Goal: Information Seeking & Learning: Check status

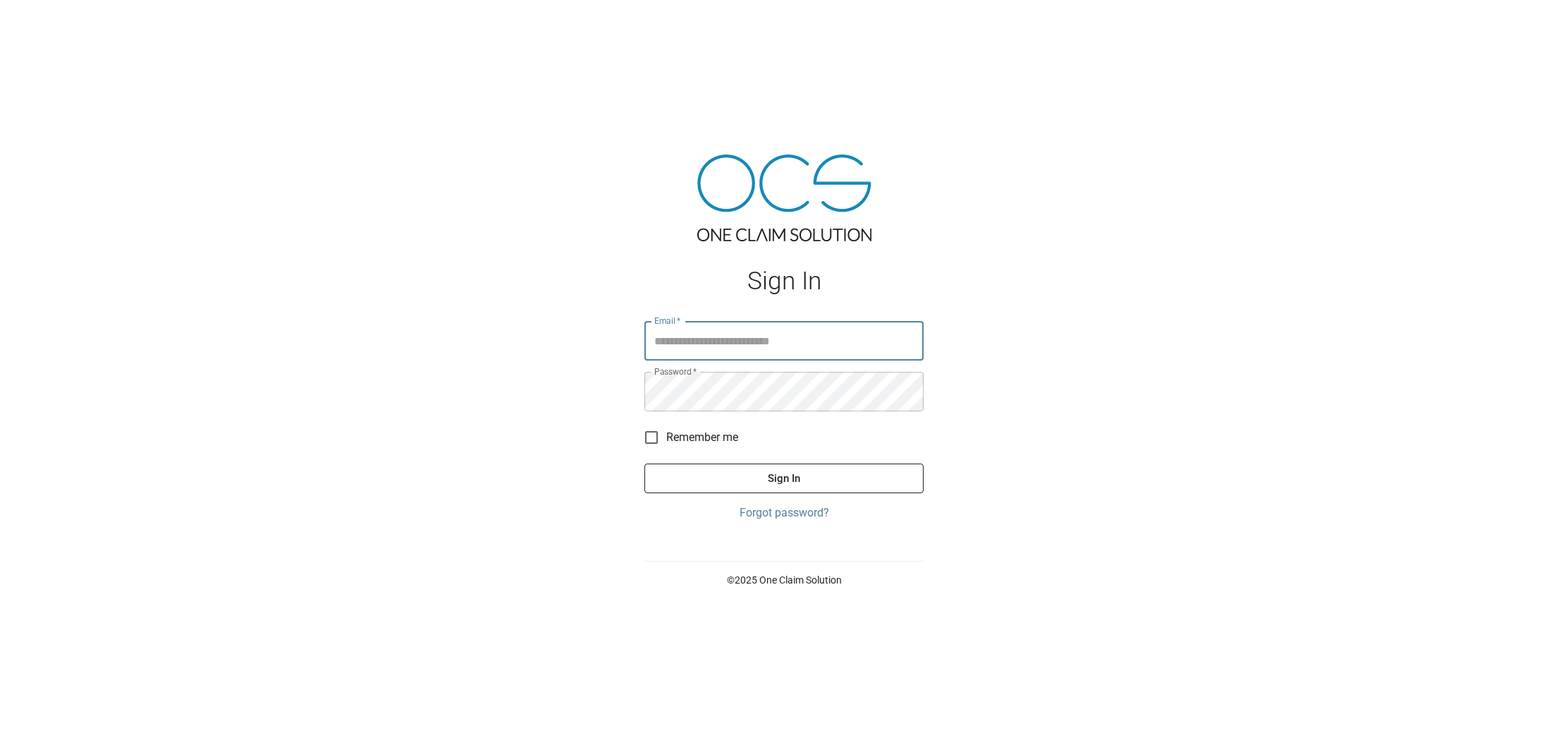
type input "**********"
click at [784, 478] on button "Sign In" at bounding box center [784, 478] width 279 height 30
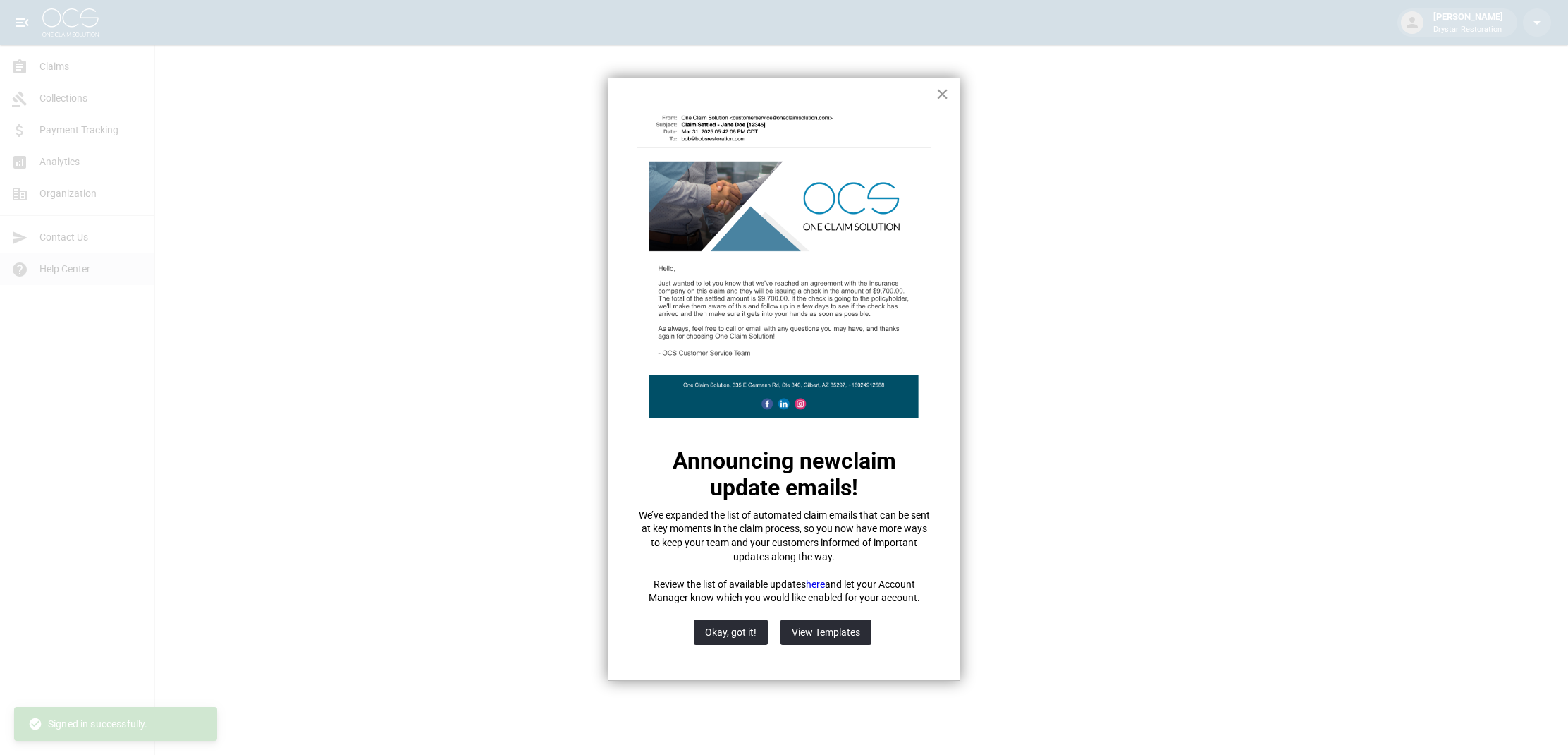
click at [943, 95] on button "×" at bounding box center [942, 94] width 14 height 23
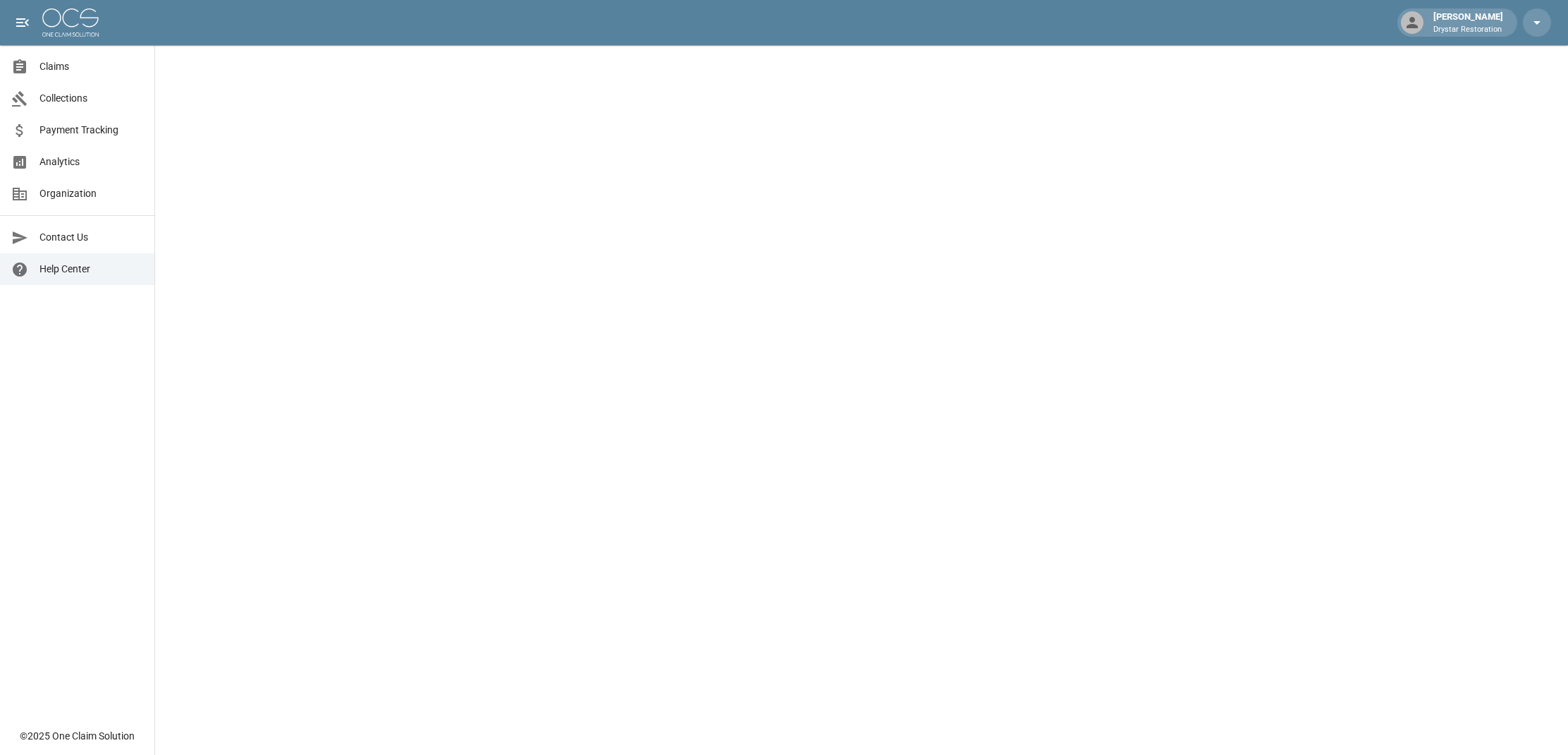
click at [65, 69] on span "Claims" at bounding box center [91, 66] width 103 height 15
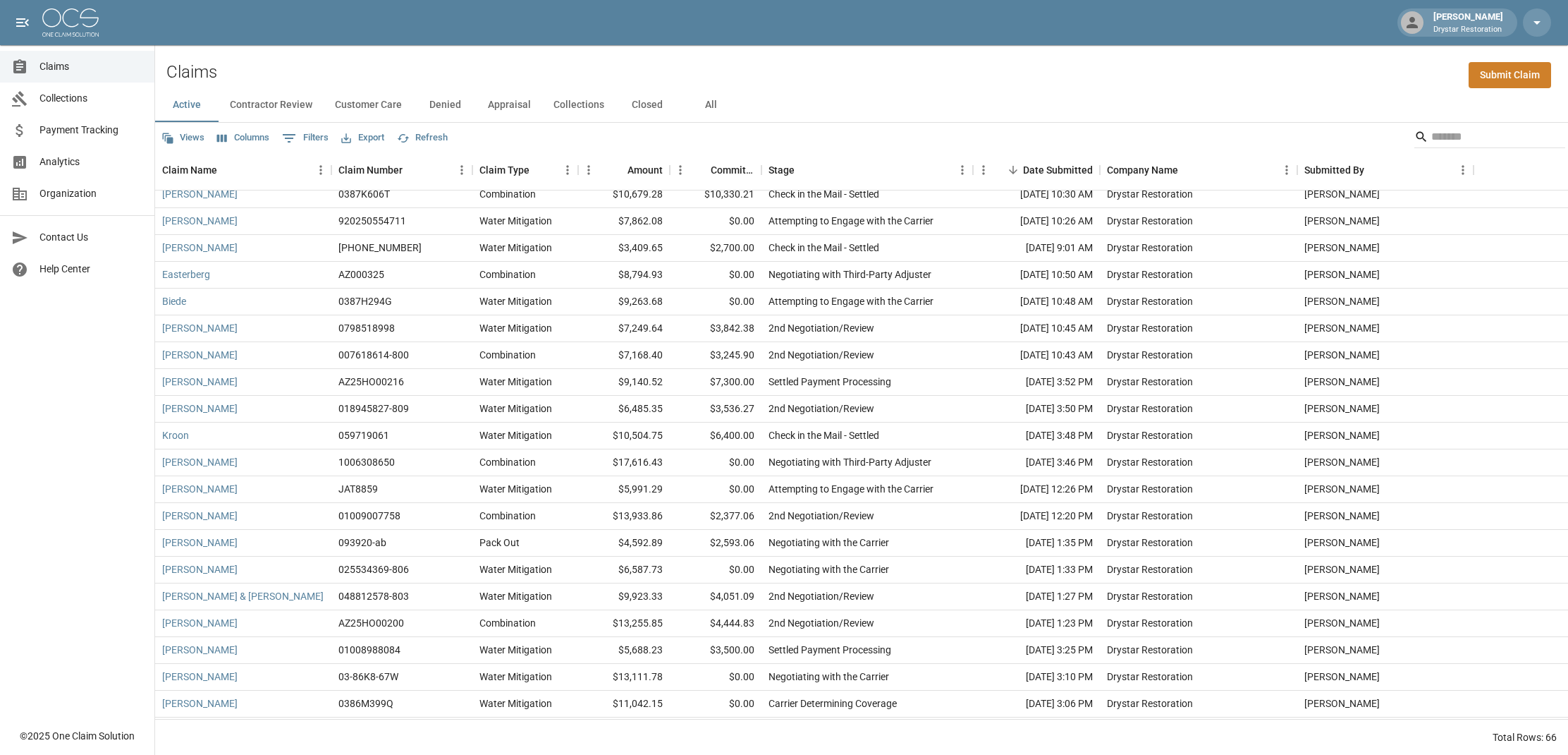
scroll to position [838, 0]
click at [577, 103] on button "Collections" at bounding box center [579, 105] width 73 height 34
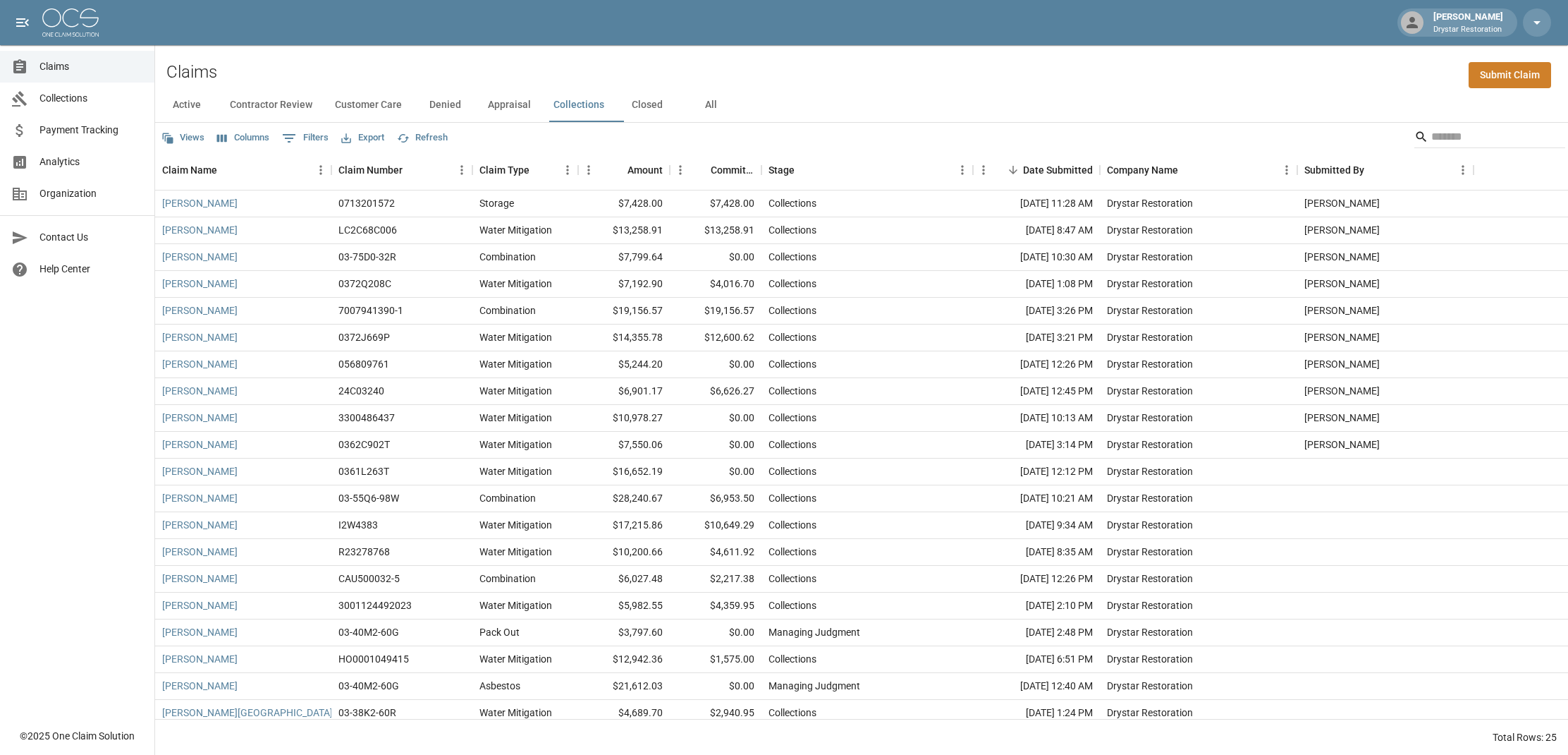
click at [656, 103] on button "Closed" at bounding box center [647, 105] width 64 height 34
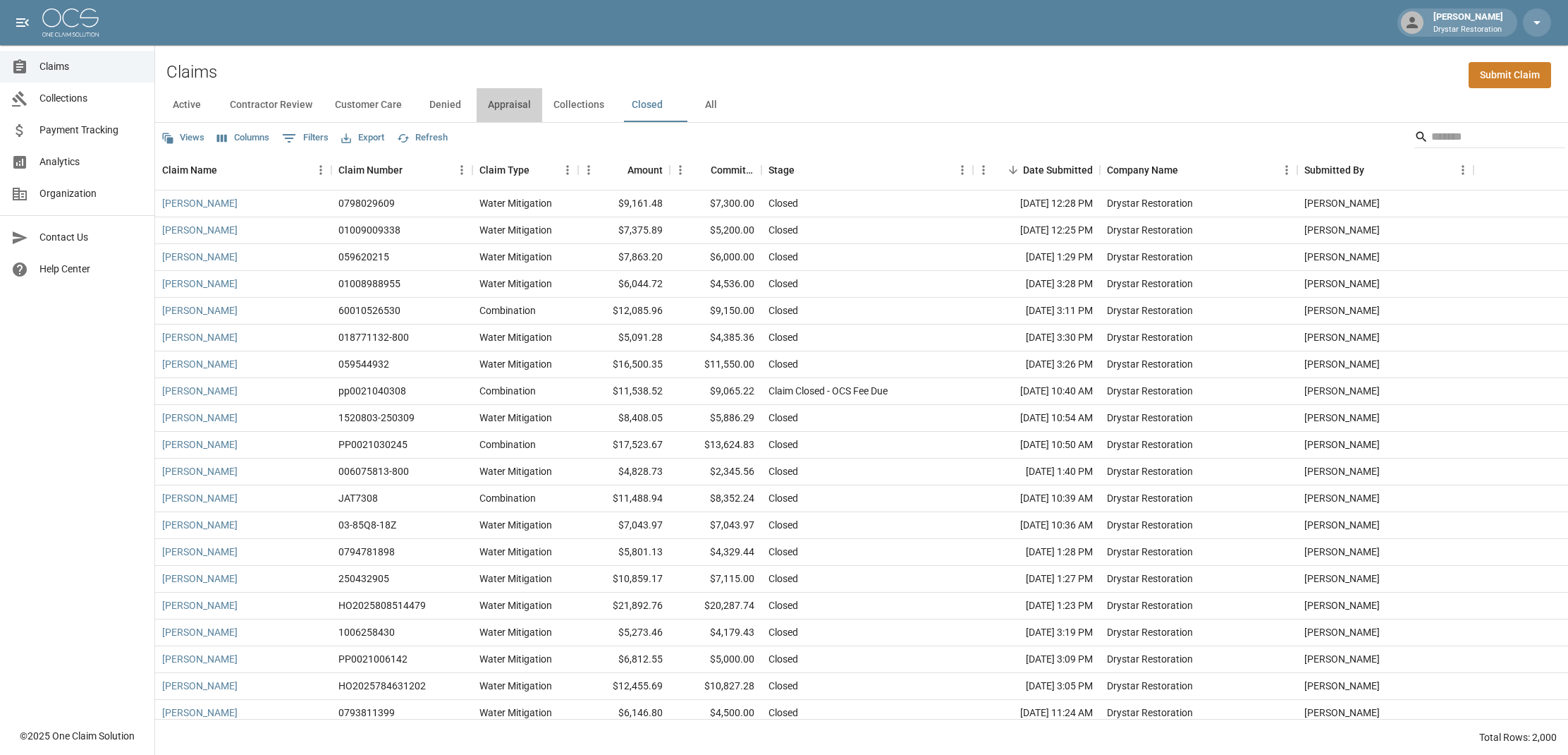
click at [528, 103] on button "Appraisal" at bounding box center [509, 105] width 65 height 34
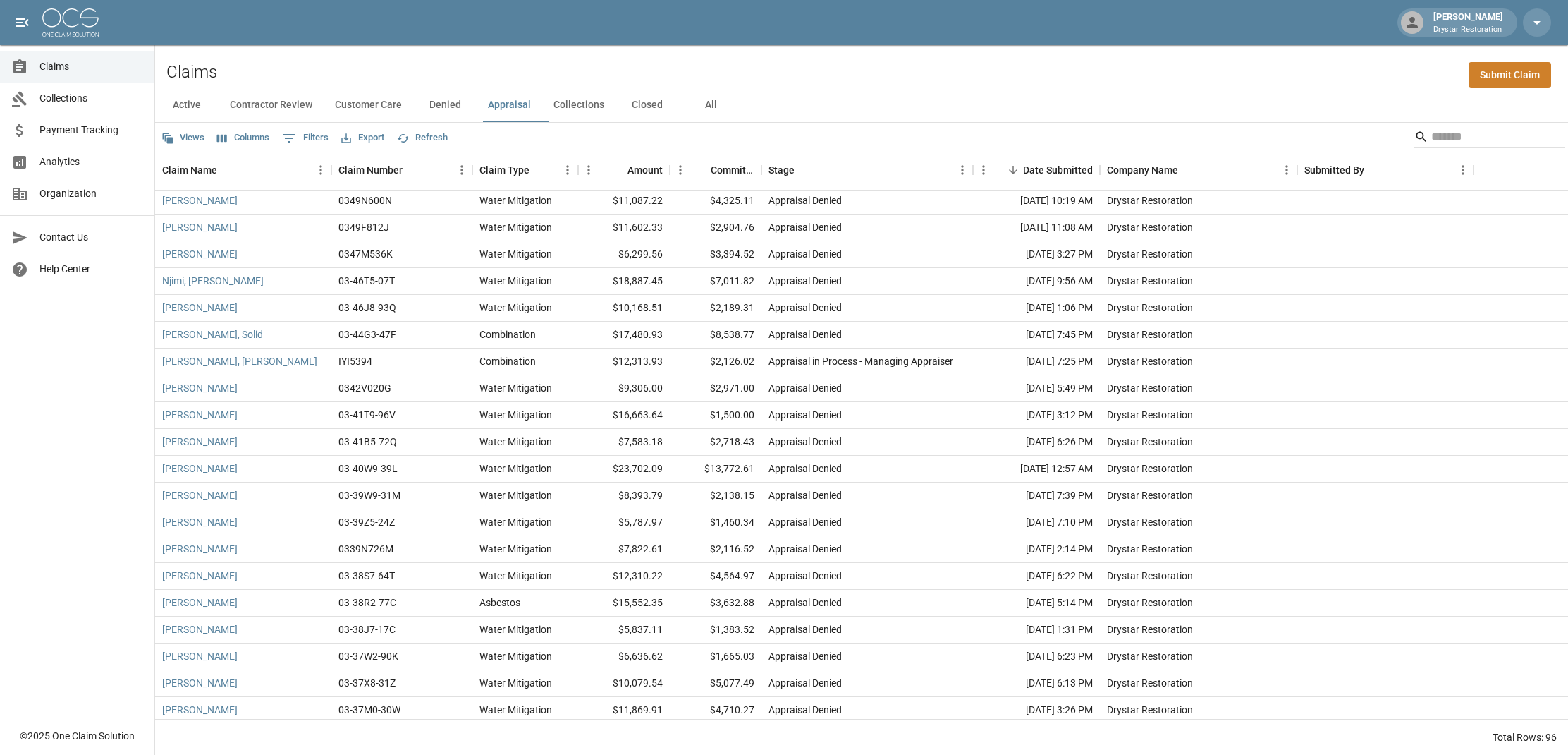
scroll to position [1290, 0]
click at [191, 413] on link "[PERSON_NAME]" at bounding box center [199, 413] width 75 height 14
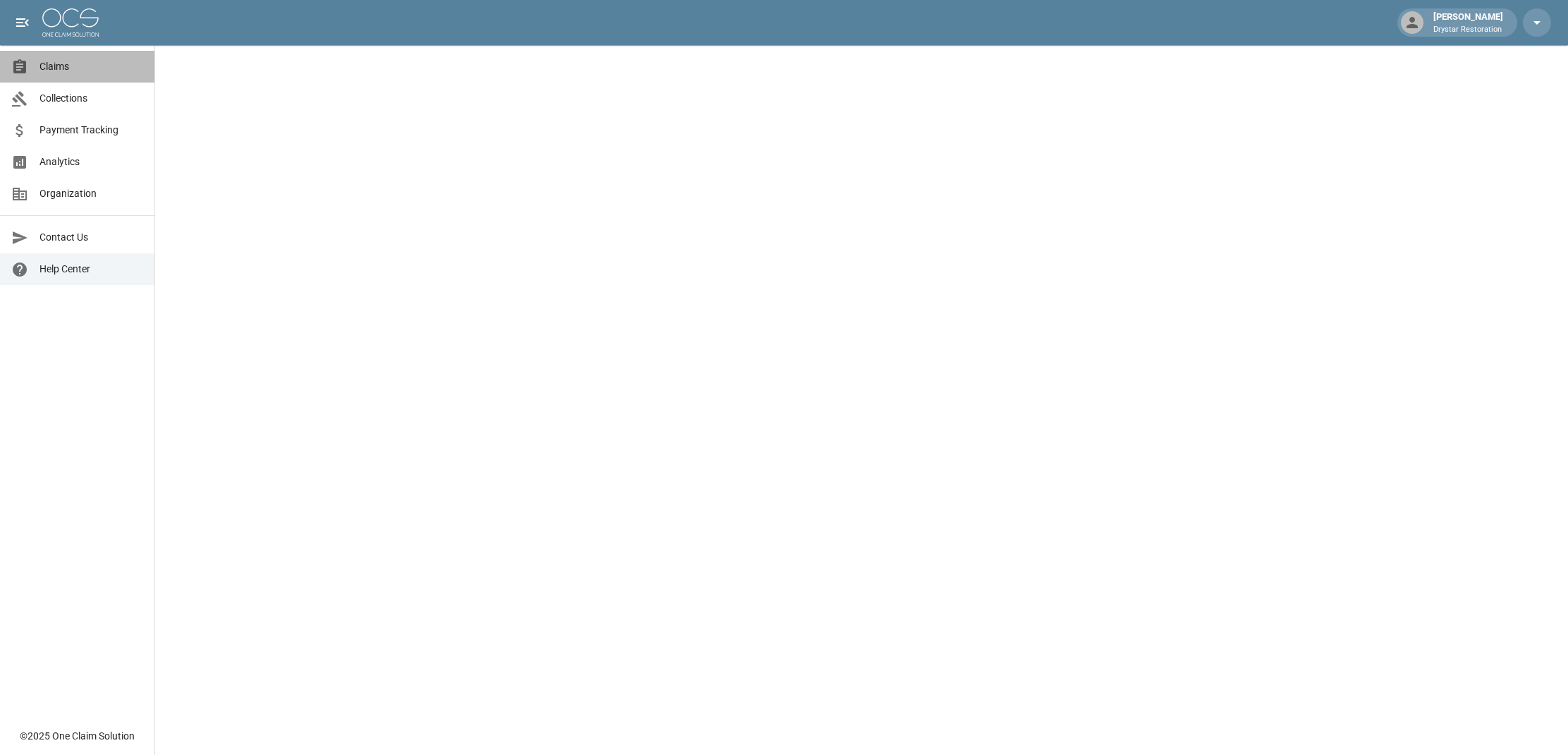
click at [56, 75] on link "Claims" at bounding box center [77, 66] width 154 height 31
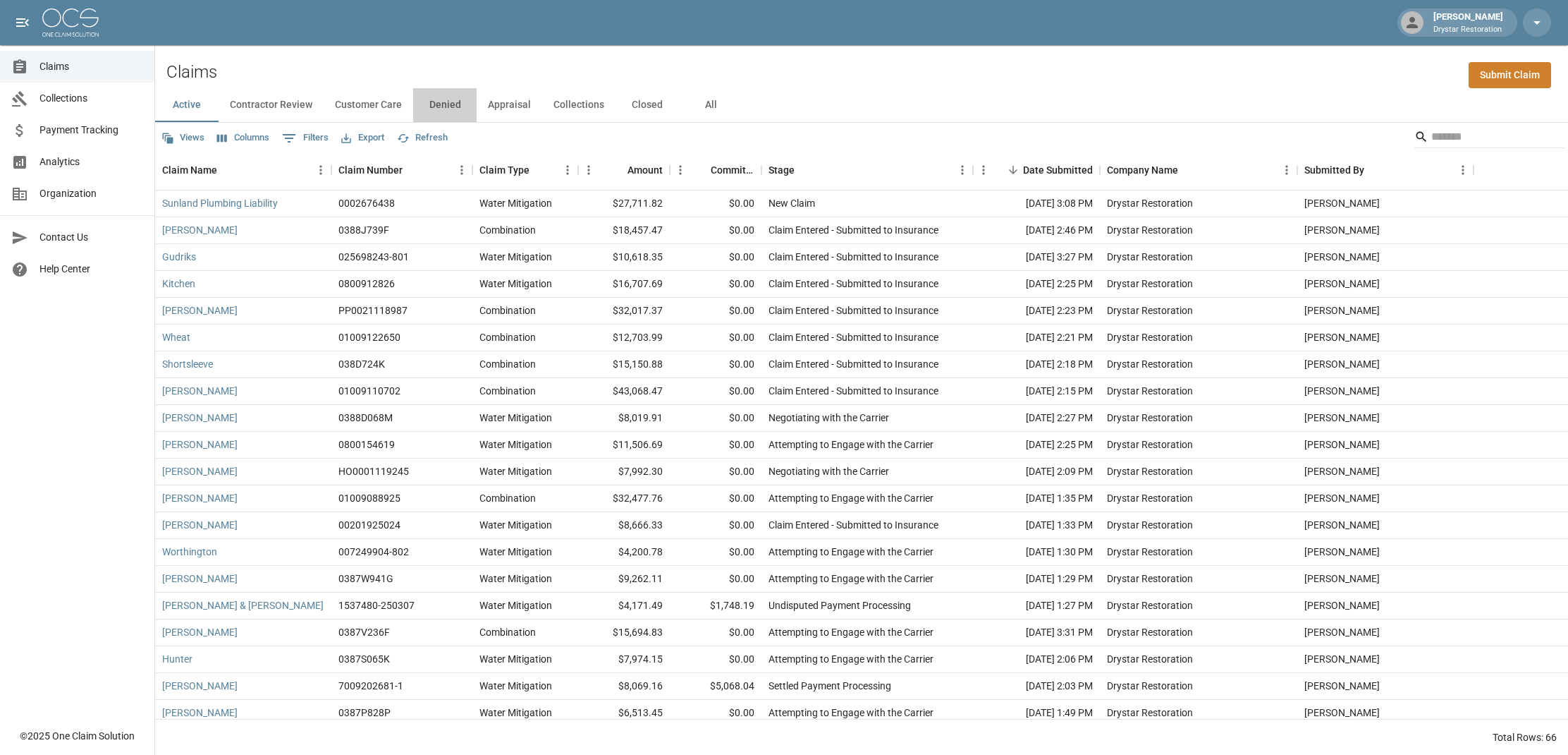
click at [451, 108] on button "Denied" at bounding box center [445, 105] width 64 height 34
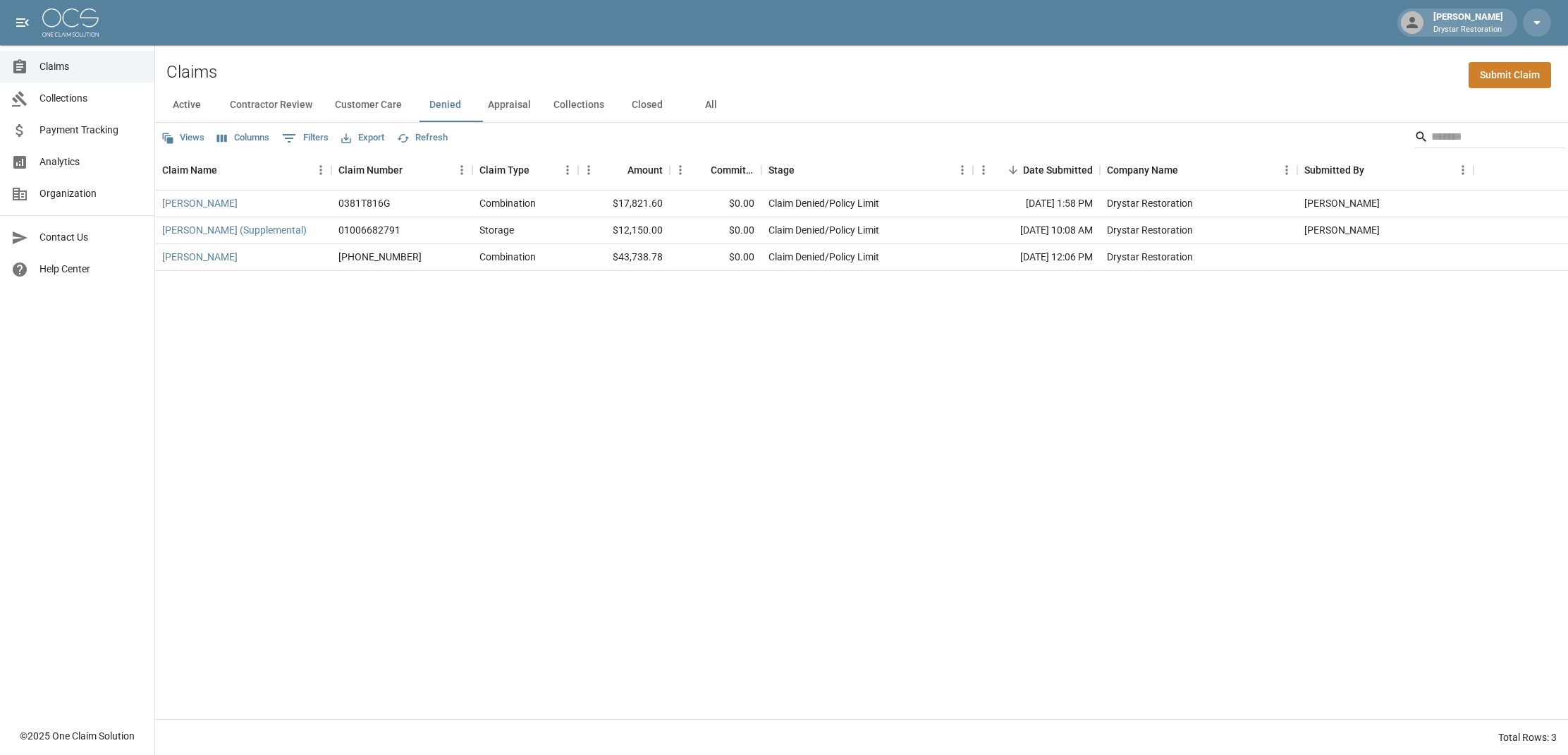
click at [511, 103] on button "Appraisal" at bounding box center [509, 105] width 65 height 34
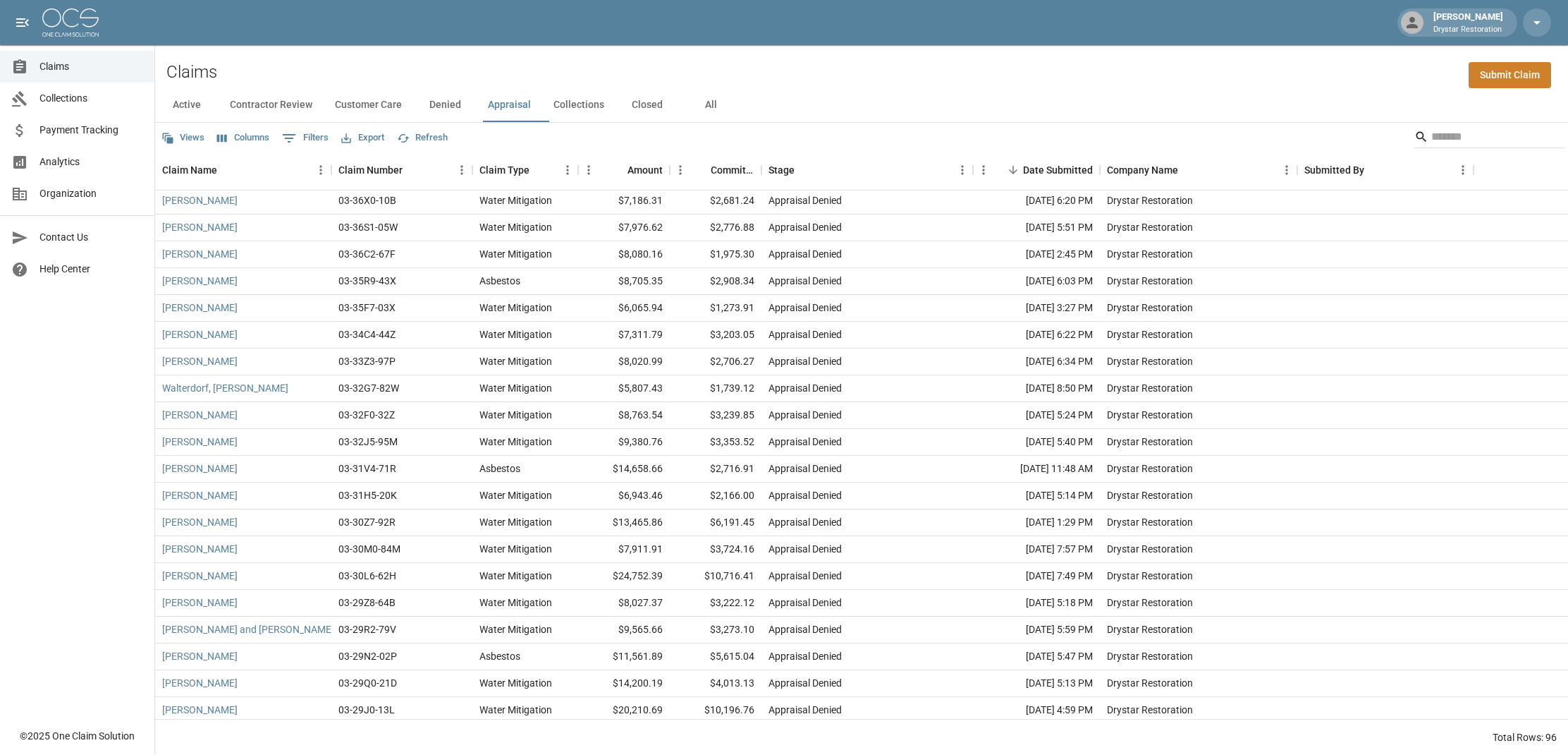
scroll to position [1906, 0]
click at [53, 166] on span "Analytics" at bounding box center [91, 161] width 103 height 15
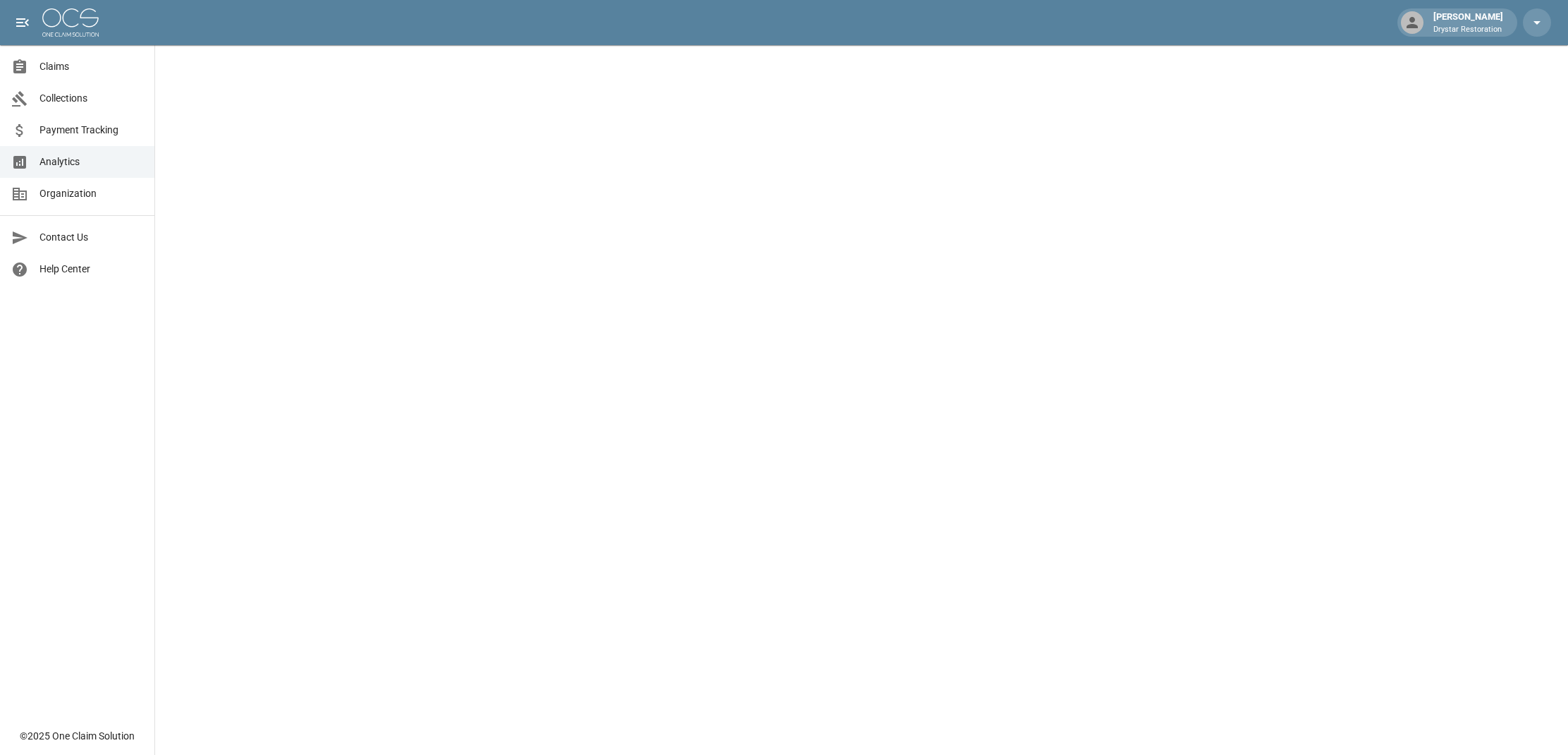
click at [36, 59] on div "Claims" at bounding box center [25, 66] width 28 height 17
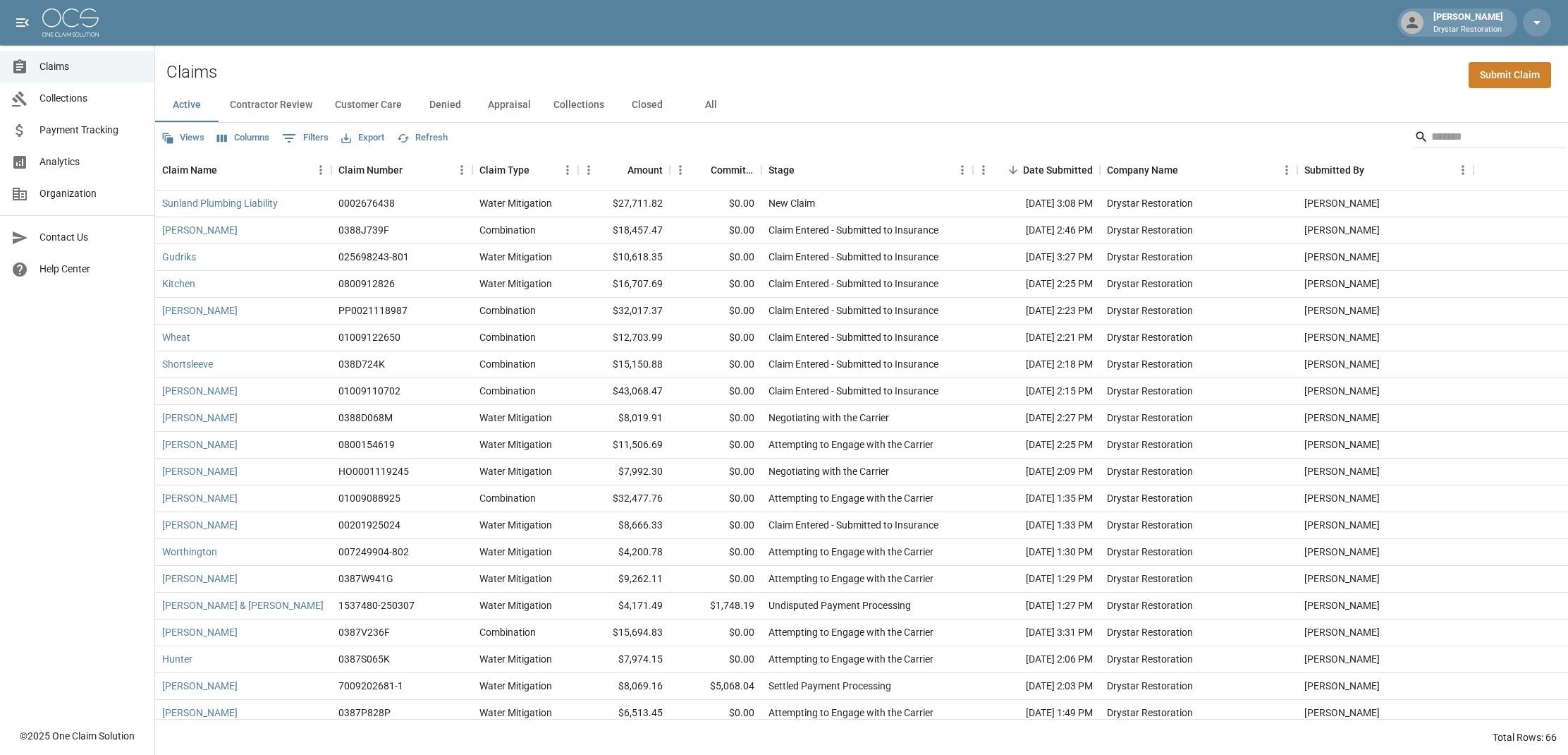
click at [72, 157] on span "Analytics" at bounding box center [91, 161] width 103 height 15
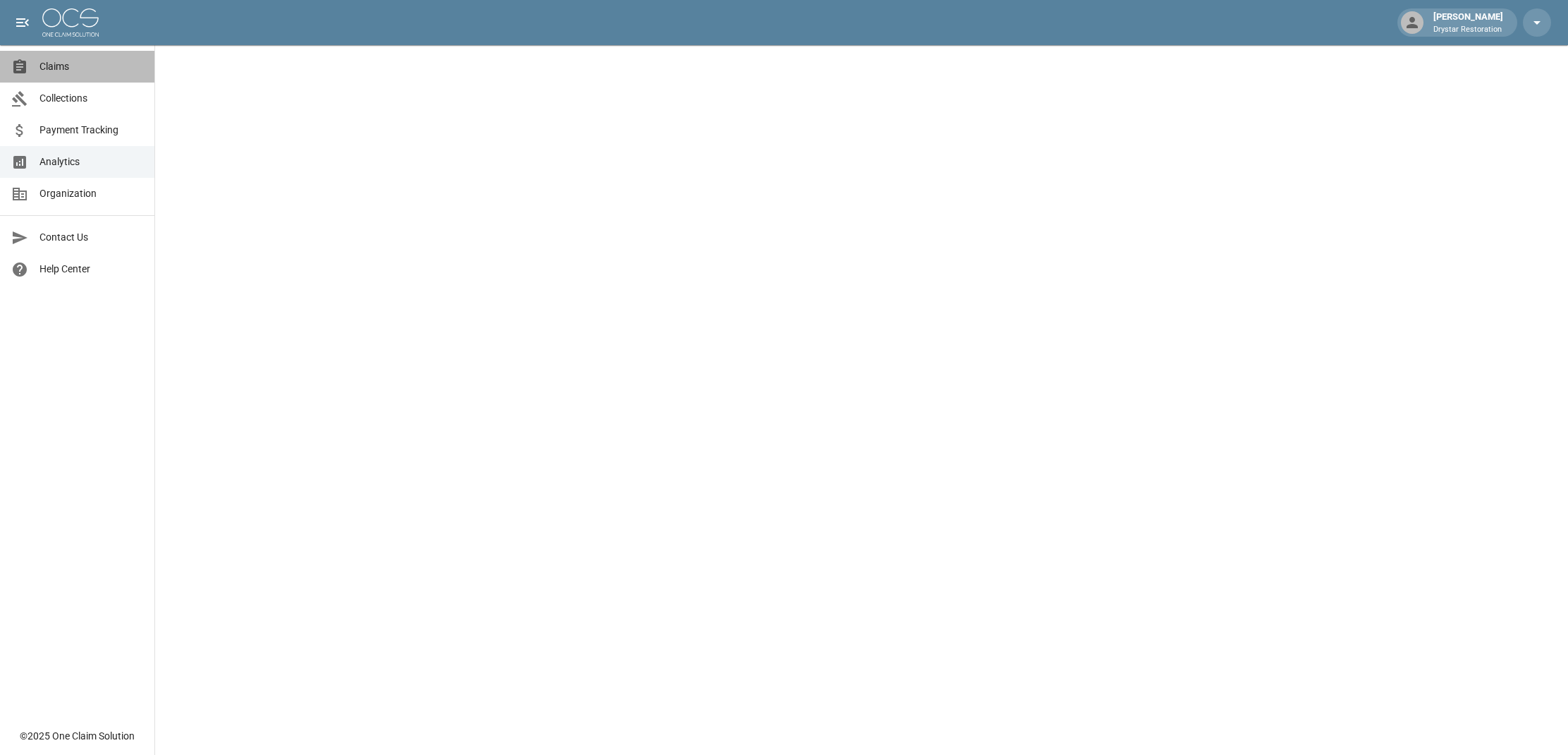
click at [53, 67] on span "Claims" at bounding box center [91, 66] width 103 height 15
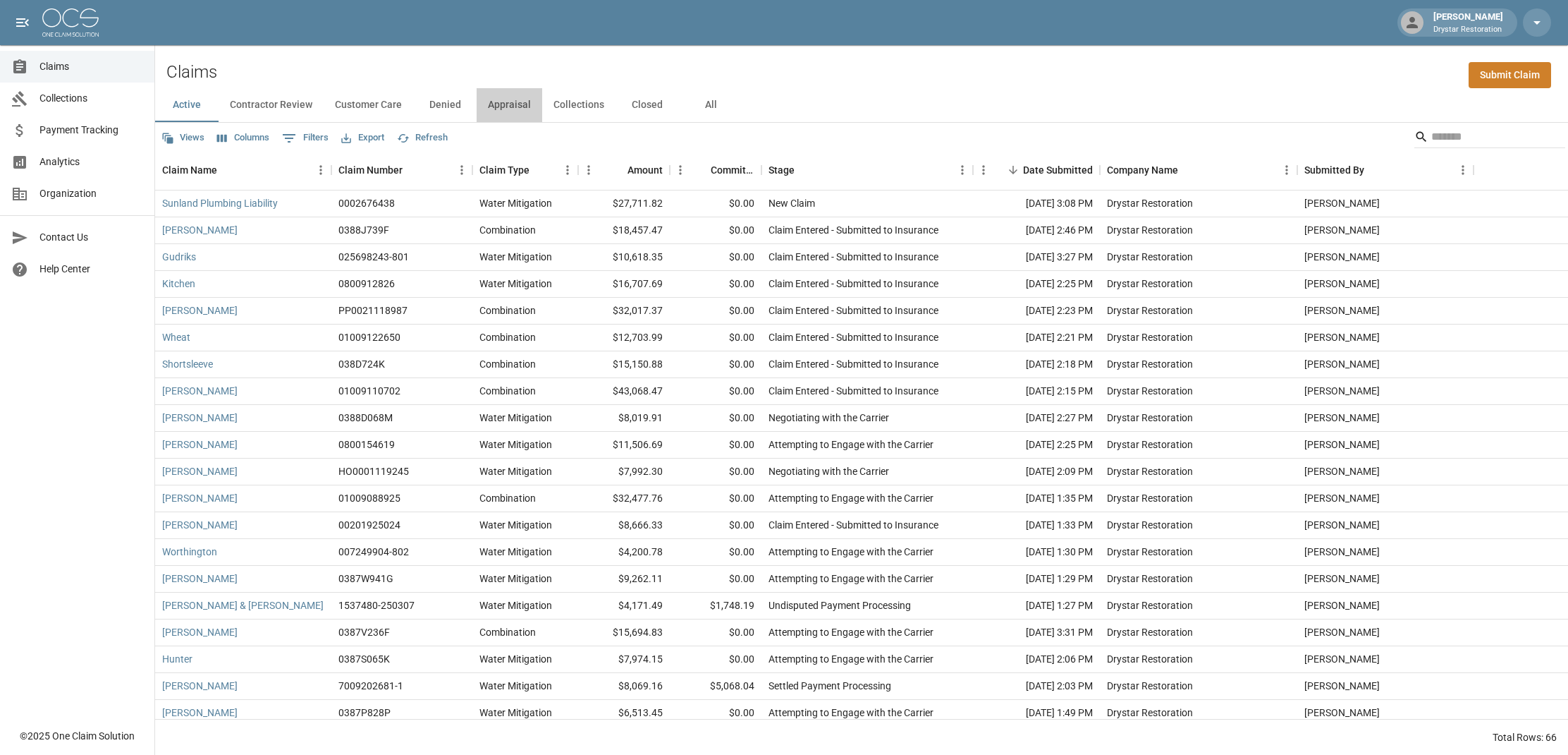
click at [526, 98] on button "Appraisal" at bounding box center [509, 105] width 65 height 34
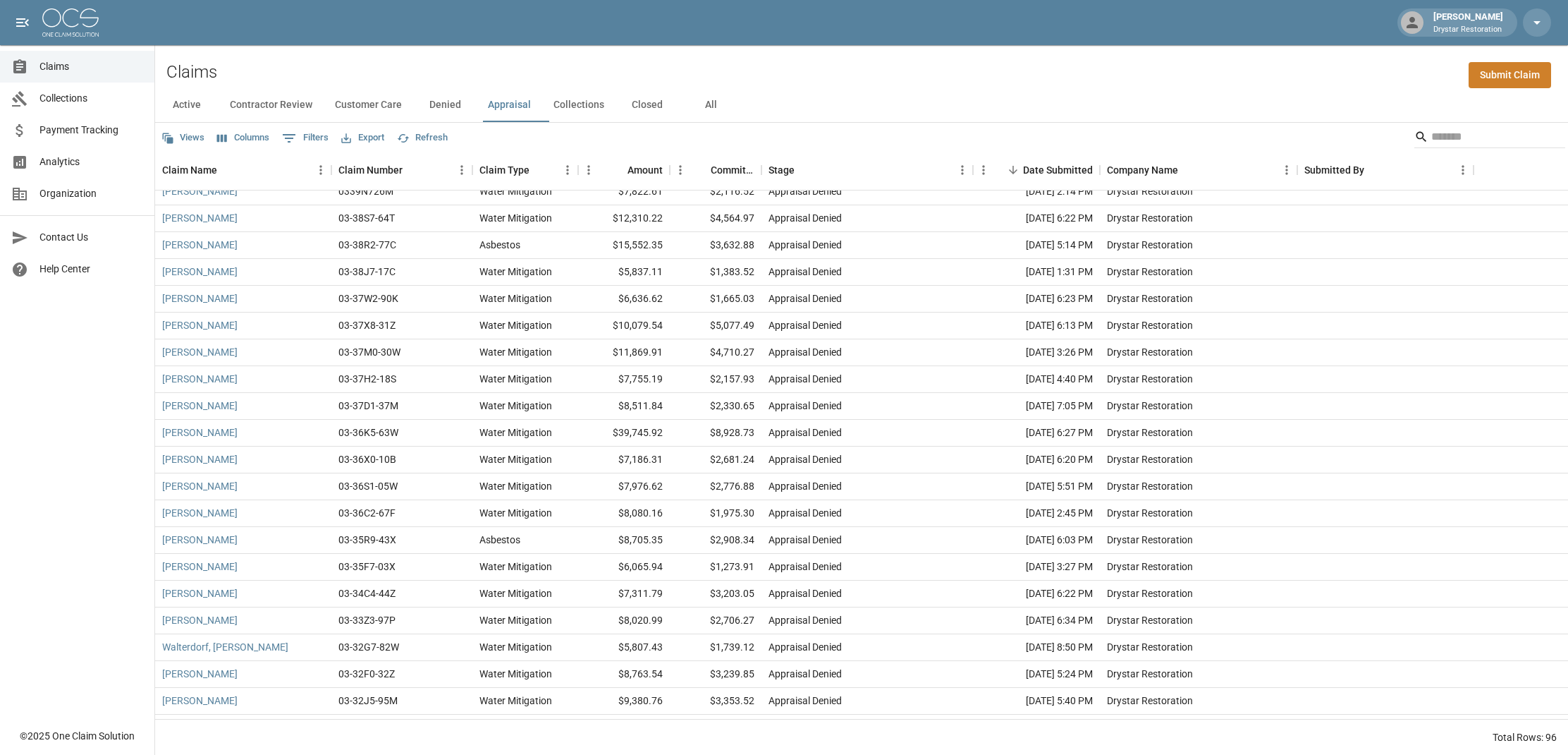
scroll to position [1647, 0]
click at [518, 106] on button "Appraisal" at bounding box center [509, 105] width 65 height 34
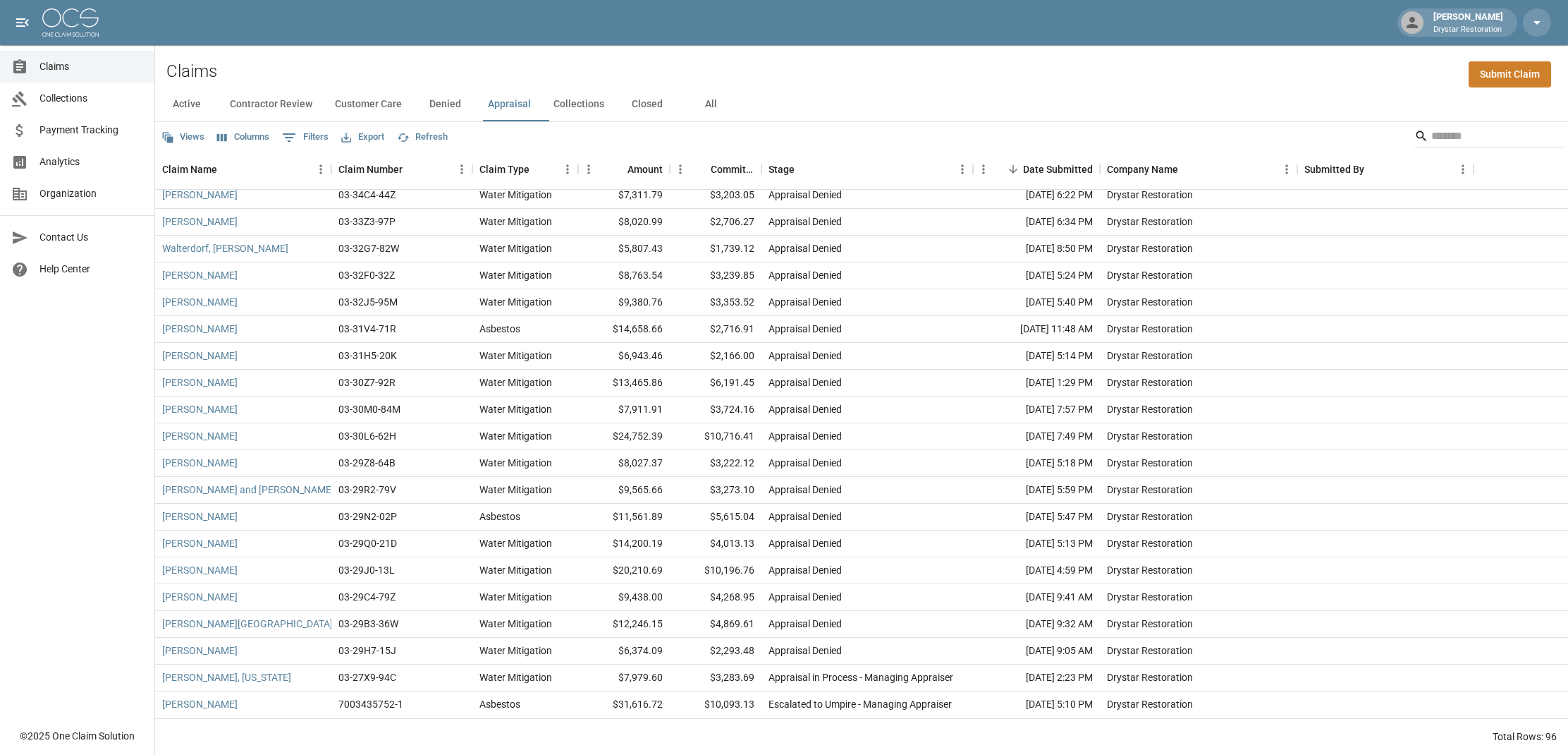
scroll to position [0, 0]
click at [215, 701] on link "[PERSON_NAME]" at bounding box center [199, 704] width 75 height 14
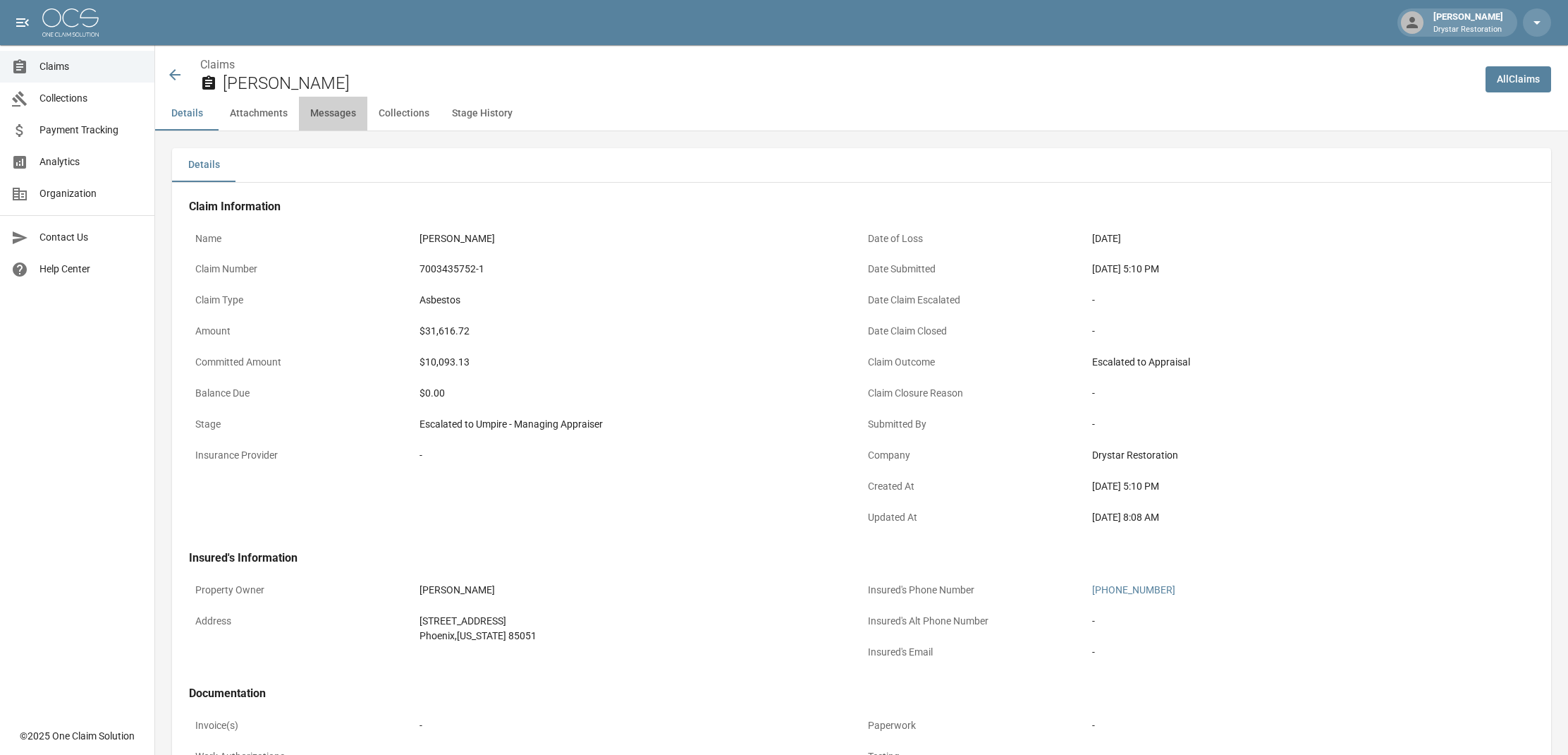
click at [337, 110] on button "Messages" at bounding box center [333, 114] width 69 height 34
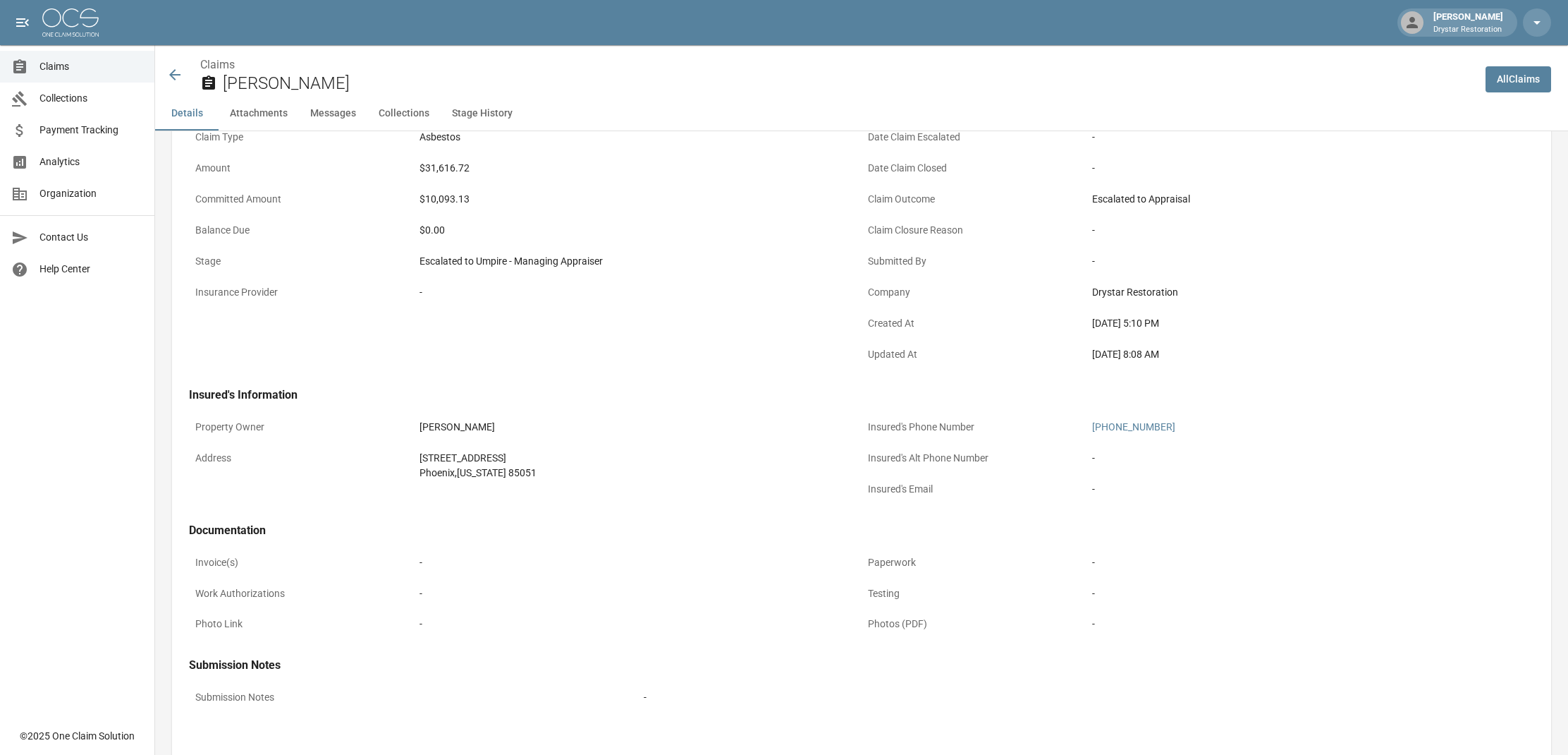
scroll to position [43, 0]
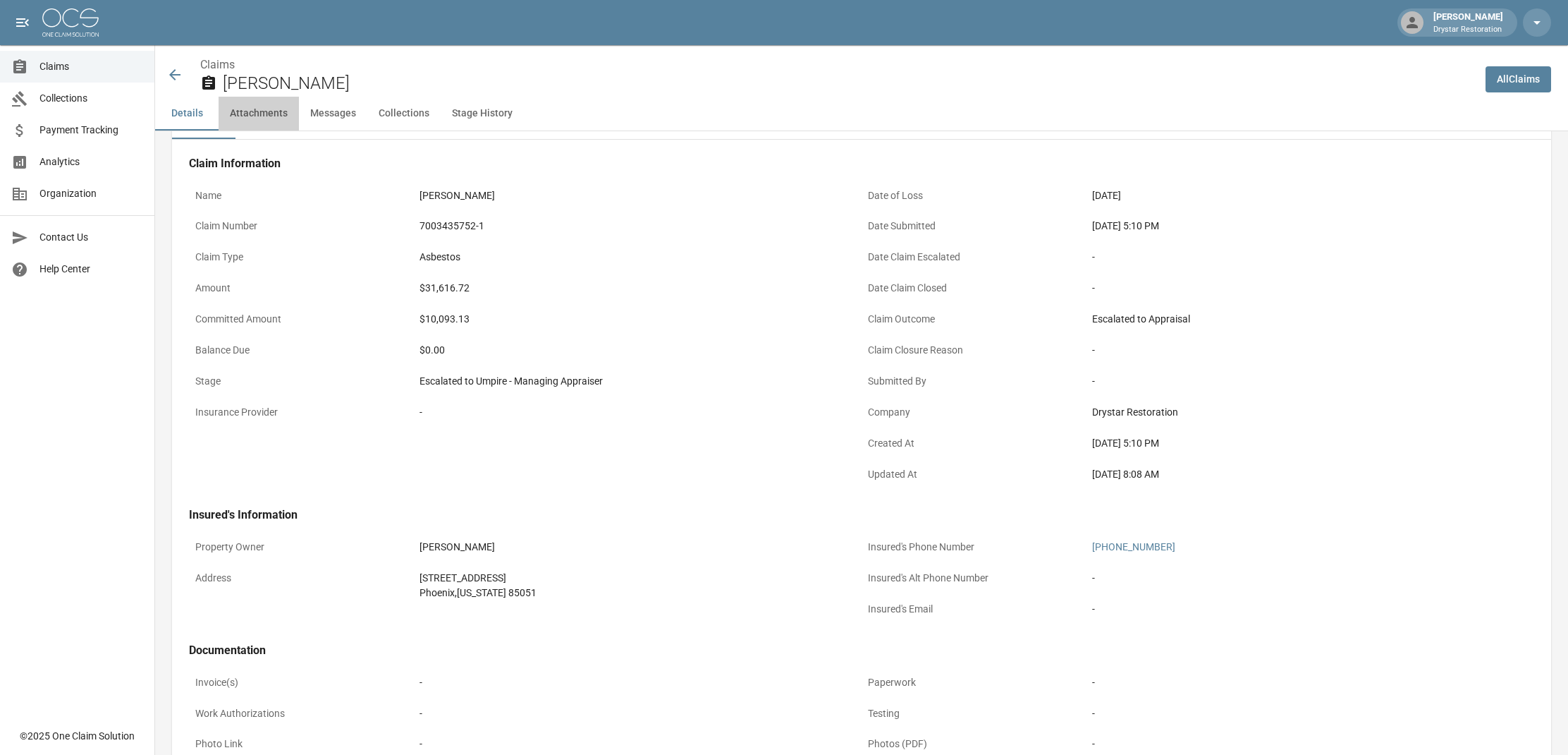
click at [273, 112] on button "Attachments" at bounding box center [259, 114] width 81 height 34
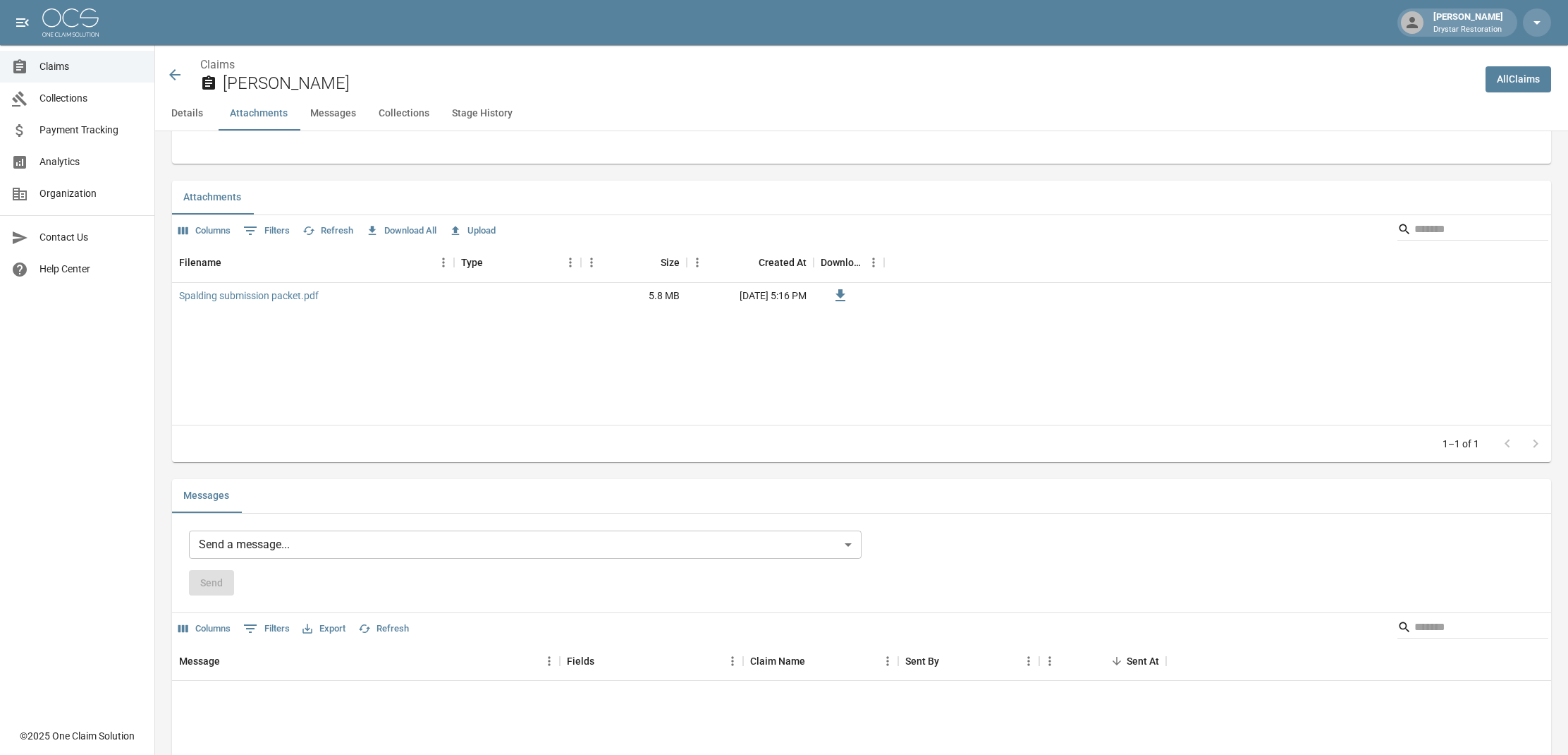
scroll to position [772, 0]
click at [419, 111] on button "Collections" at bounding box center [404, 114] width 73 height 34
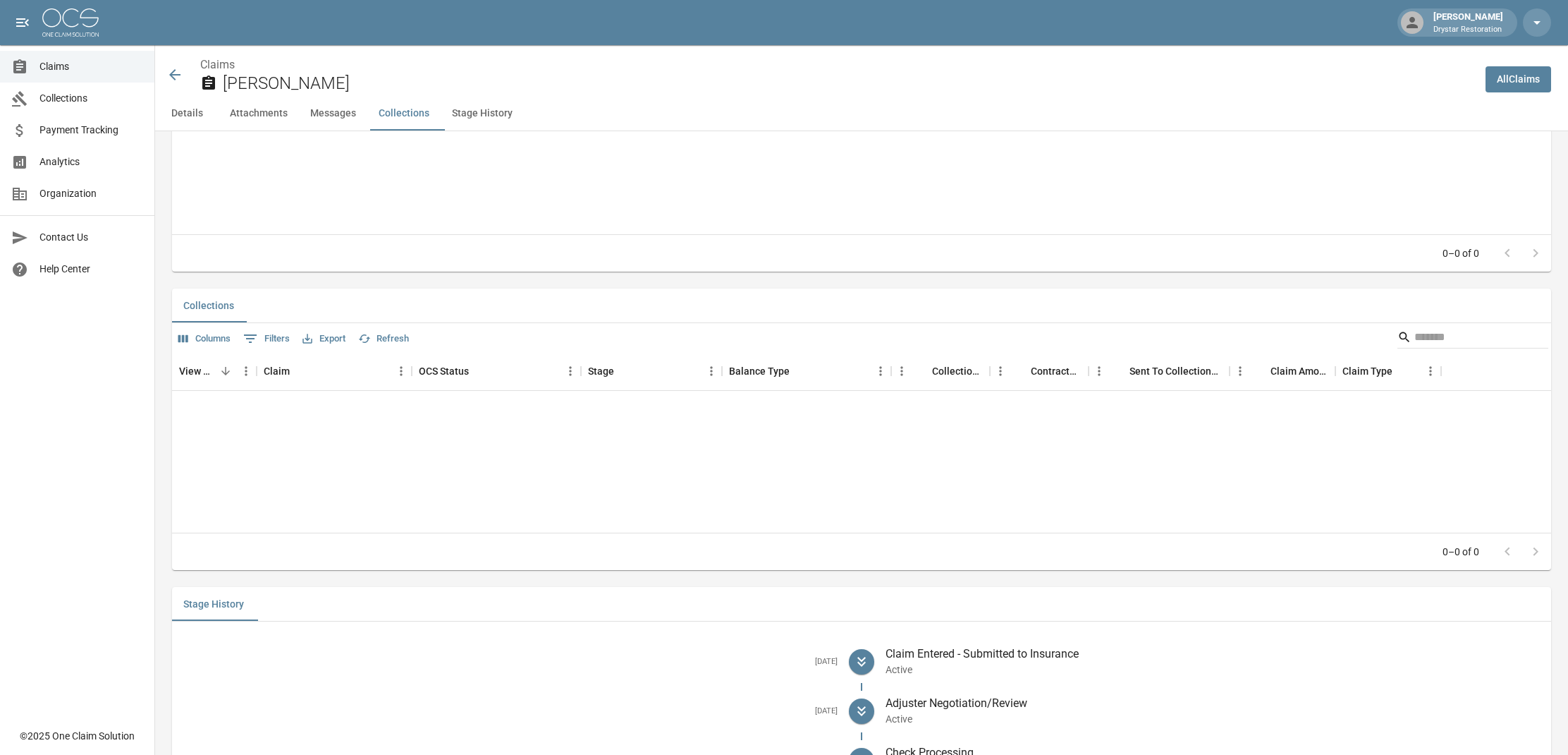
scroll to position [1468, 0]
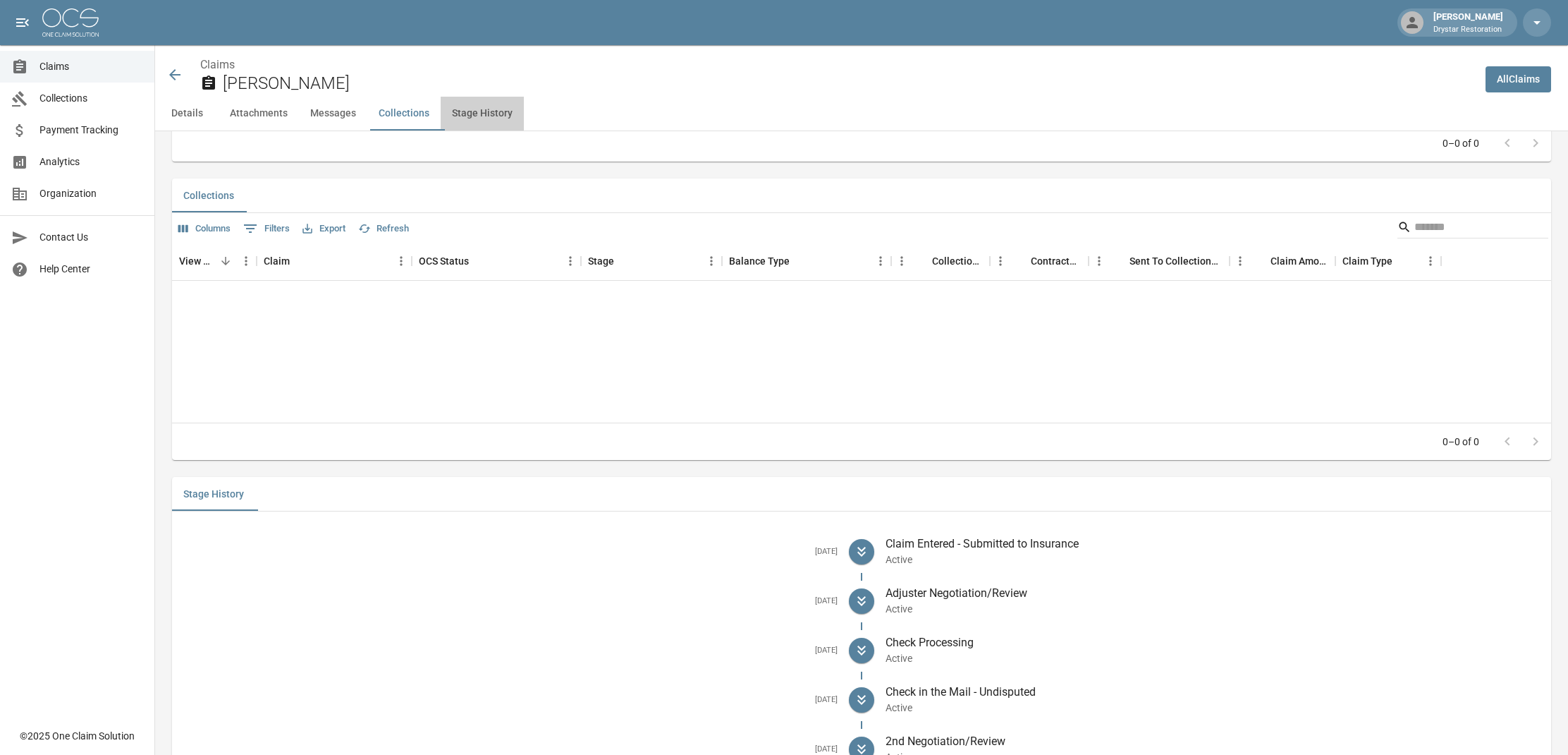
click at [497, 117] on button "Stage History" at bounding box center [482, 114] width 83 height 34
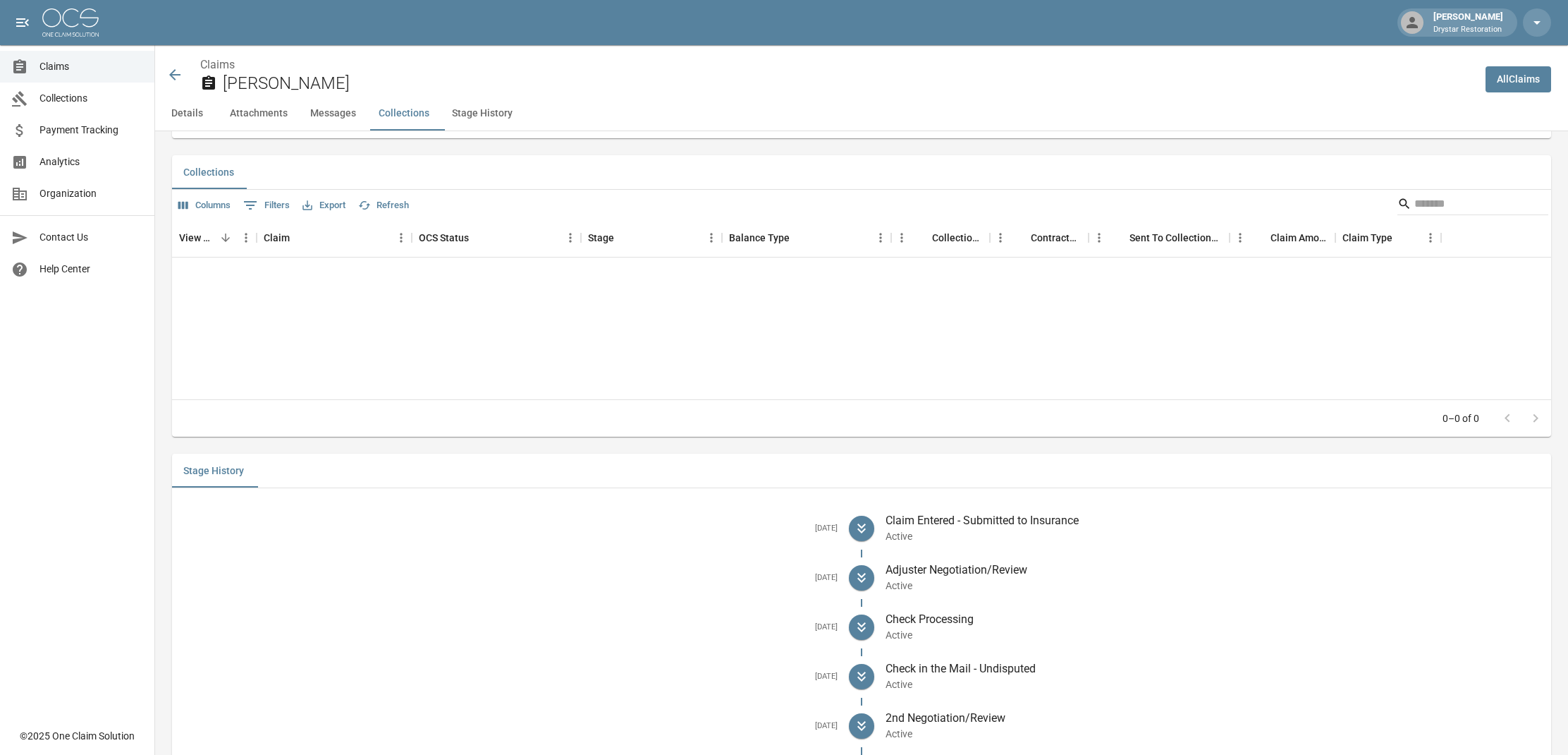
scroll to position [1484, 0]
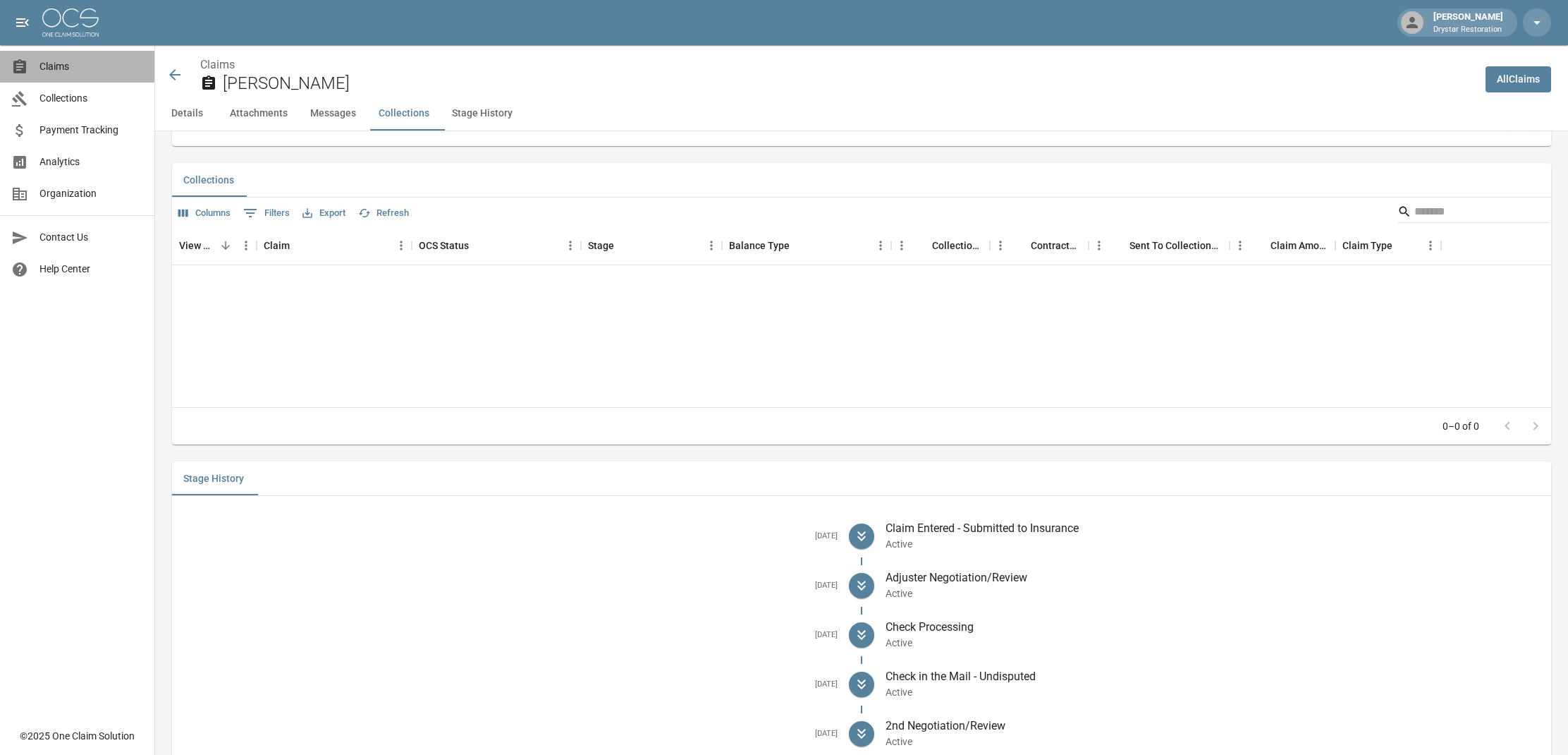
click at [64, 56] on link "Claims" at bounding box center [77, 66] width 154 height 31
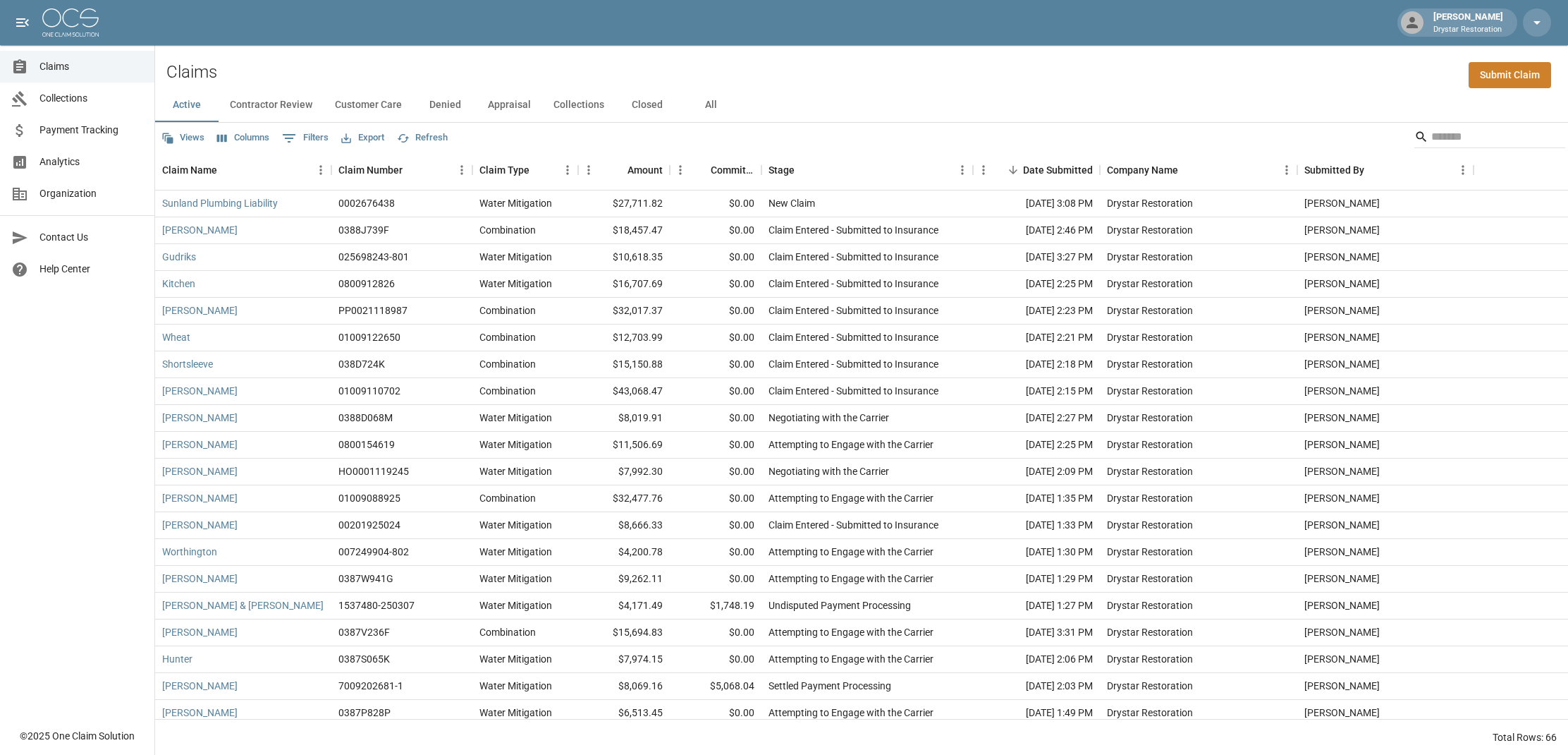
click at [507, 104] on button "Appraisal" at bounding box center [509, 105] width 65 height 34
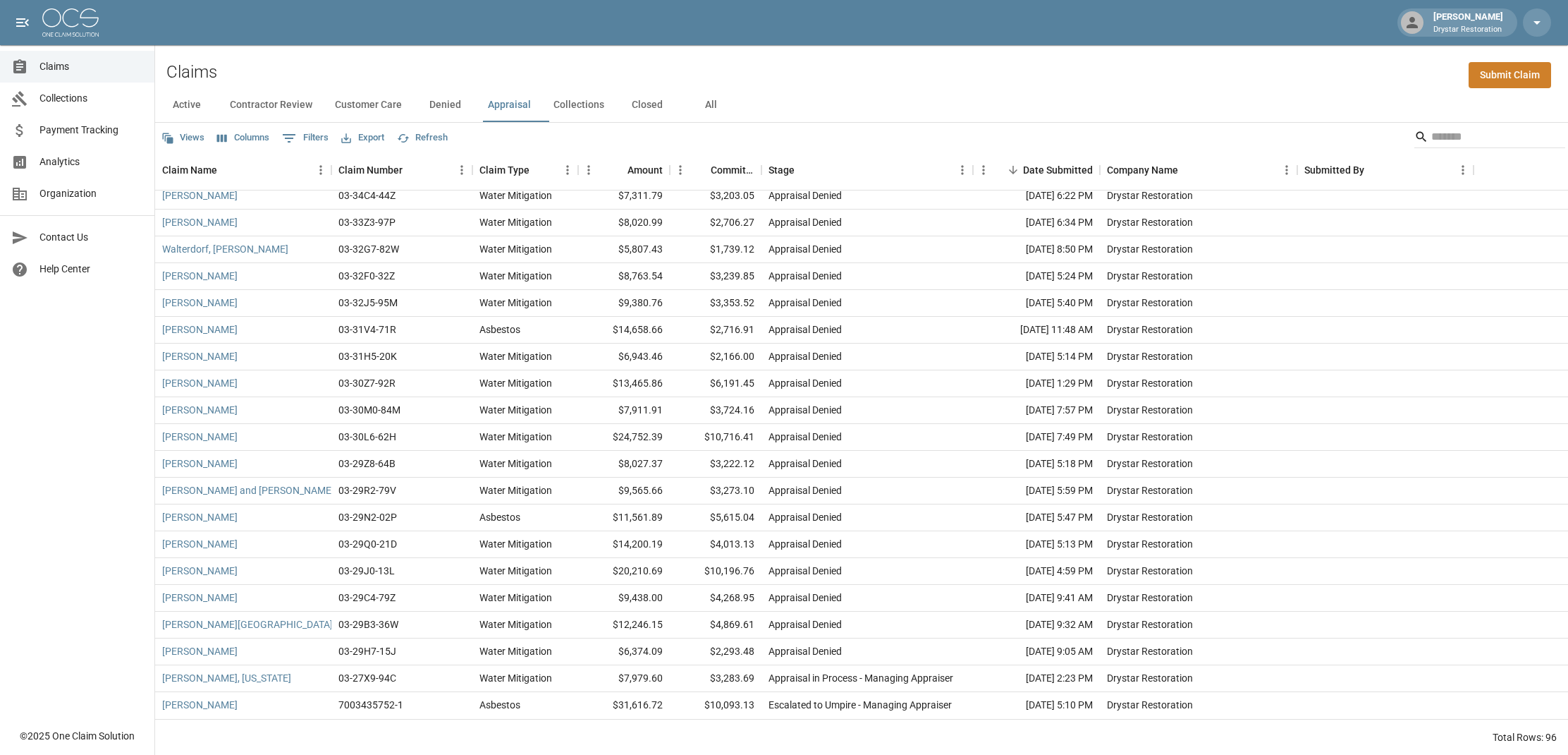
scroll to position [2045, 0]
click at [181, 327] on link "[PERSON_NAME]" at bounding box center [199, 329] width 75 height 14
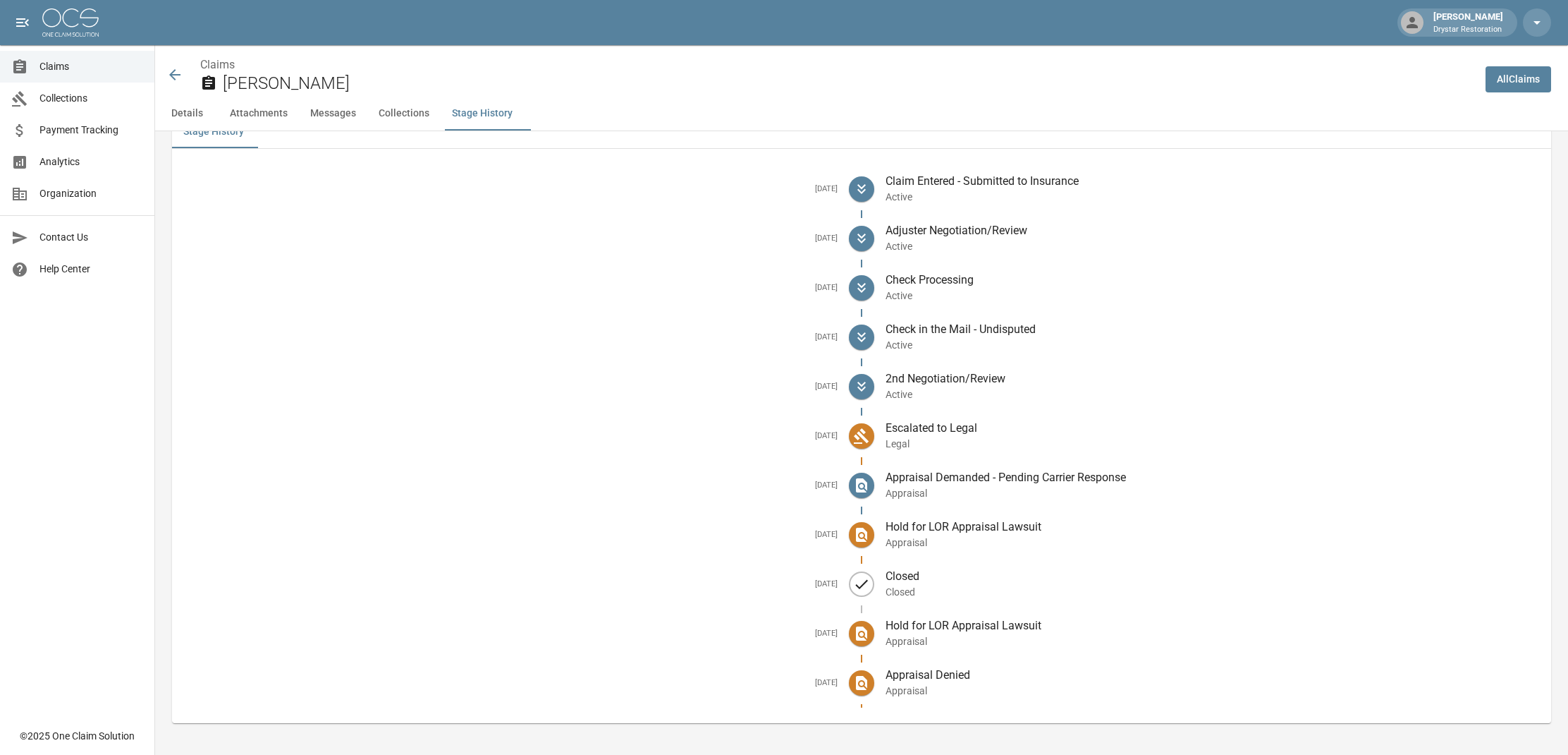
scroll to position [1830, 0]
click at [178, 73] on icon at bounding box center [174, 74] width 17 height 17
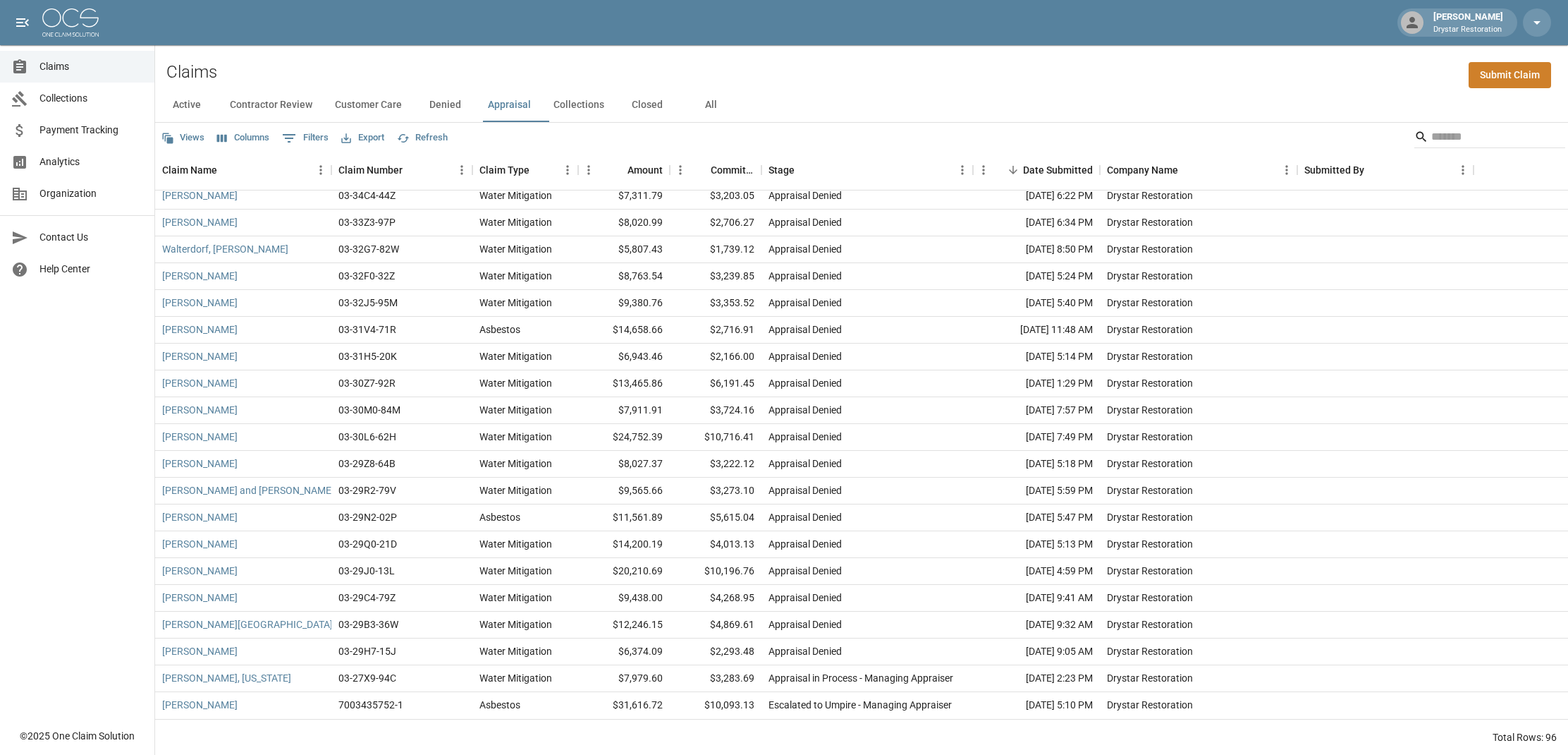
scroll to position [2045, 0]
click at [194, 705] on link "[PERSON_NAME]" at bounding box center [199, 704] width 75 height 14
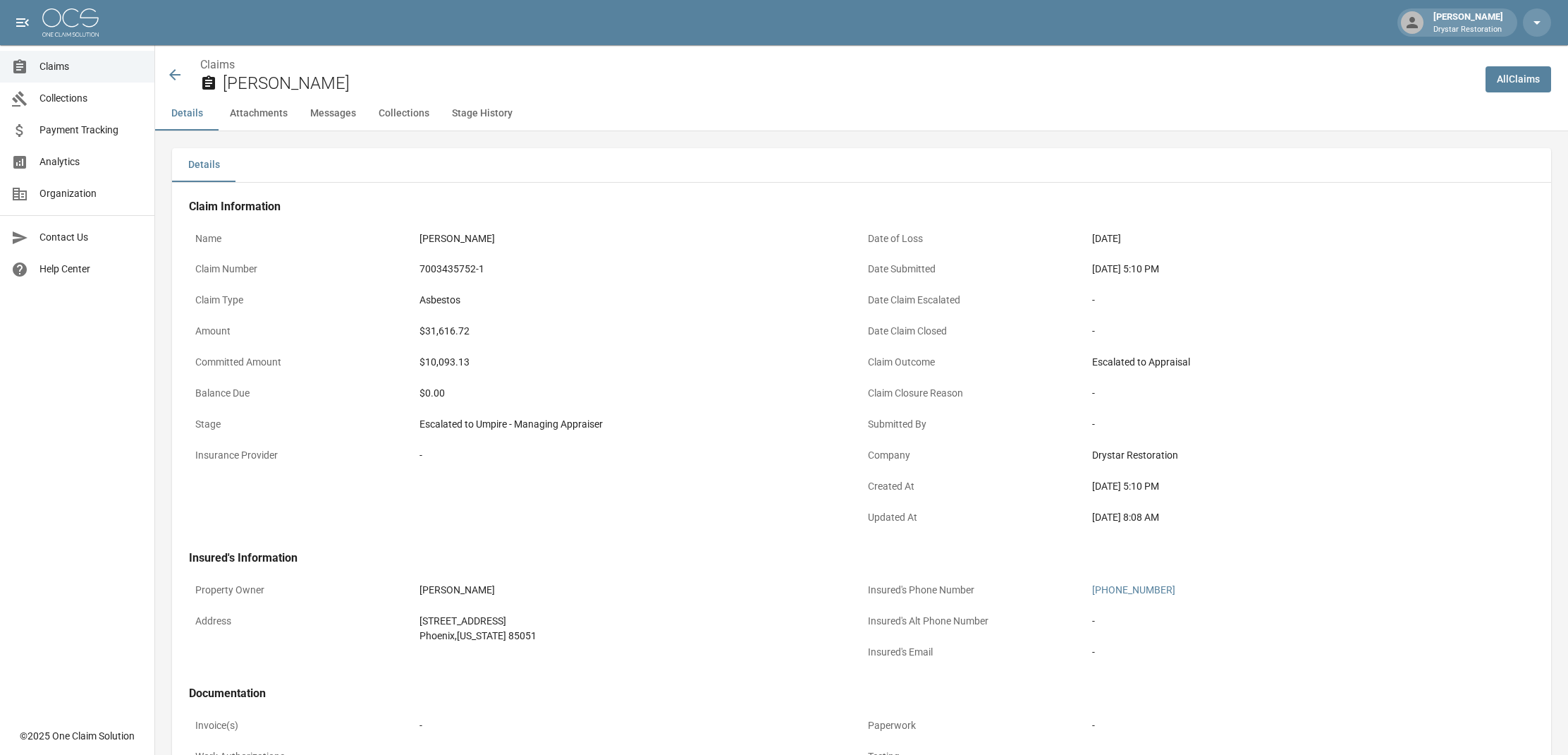
click at [258, 111] on button "Attachments" at bounding box center [259, 114] width 81 height 34
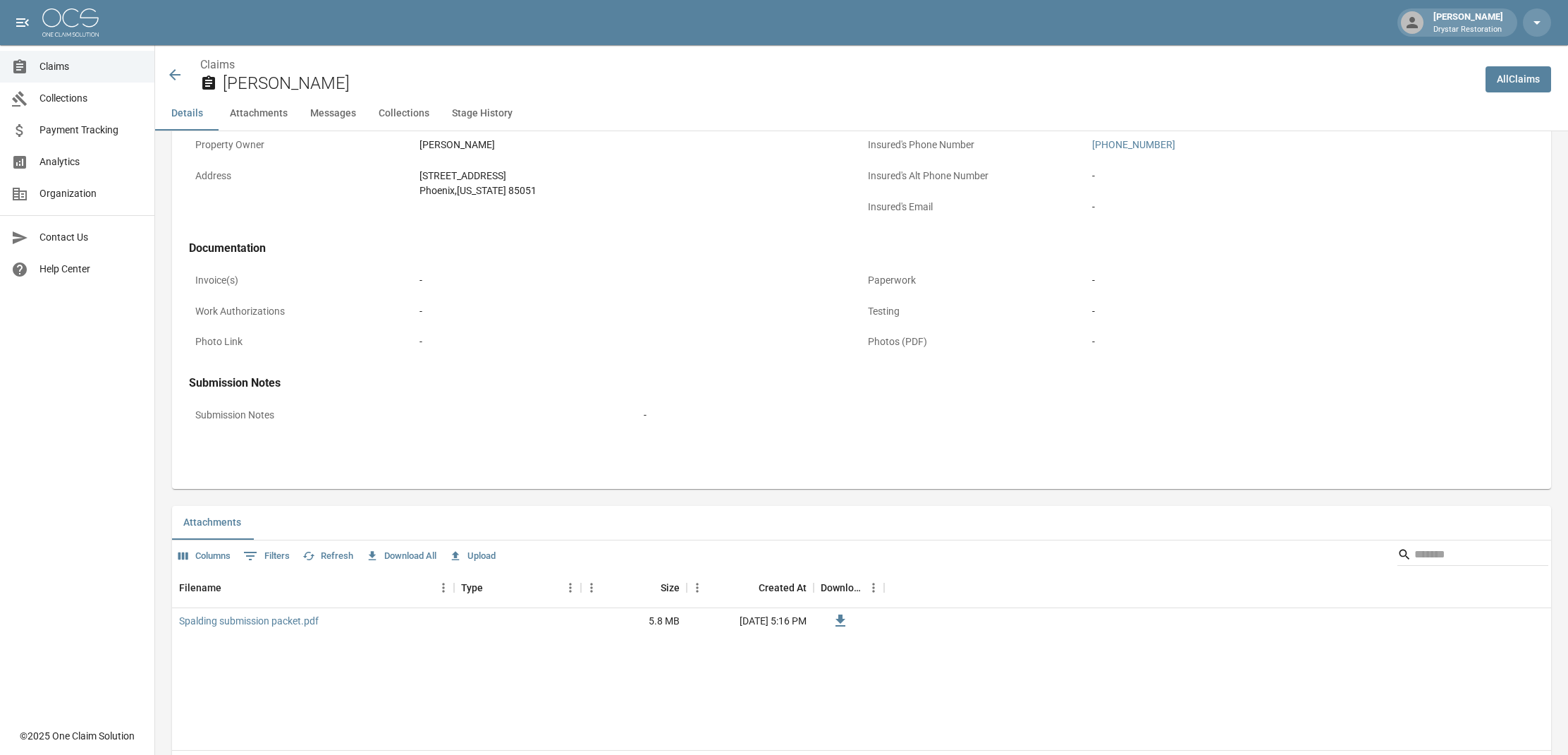
scroll to position [107, 0]
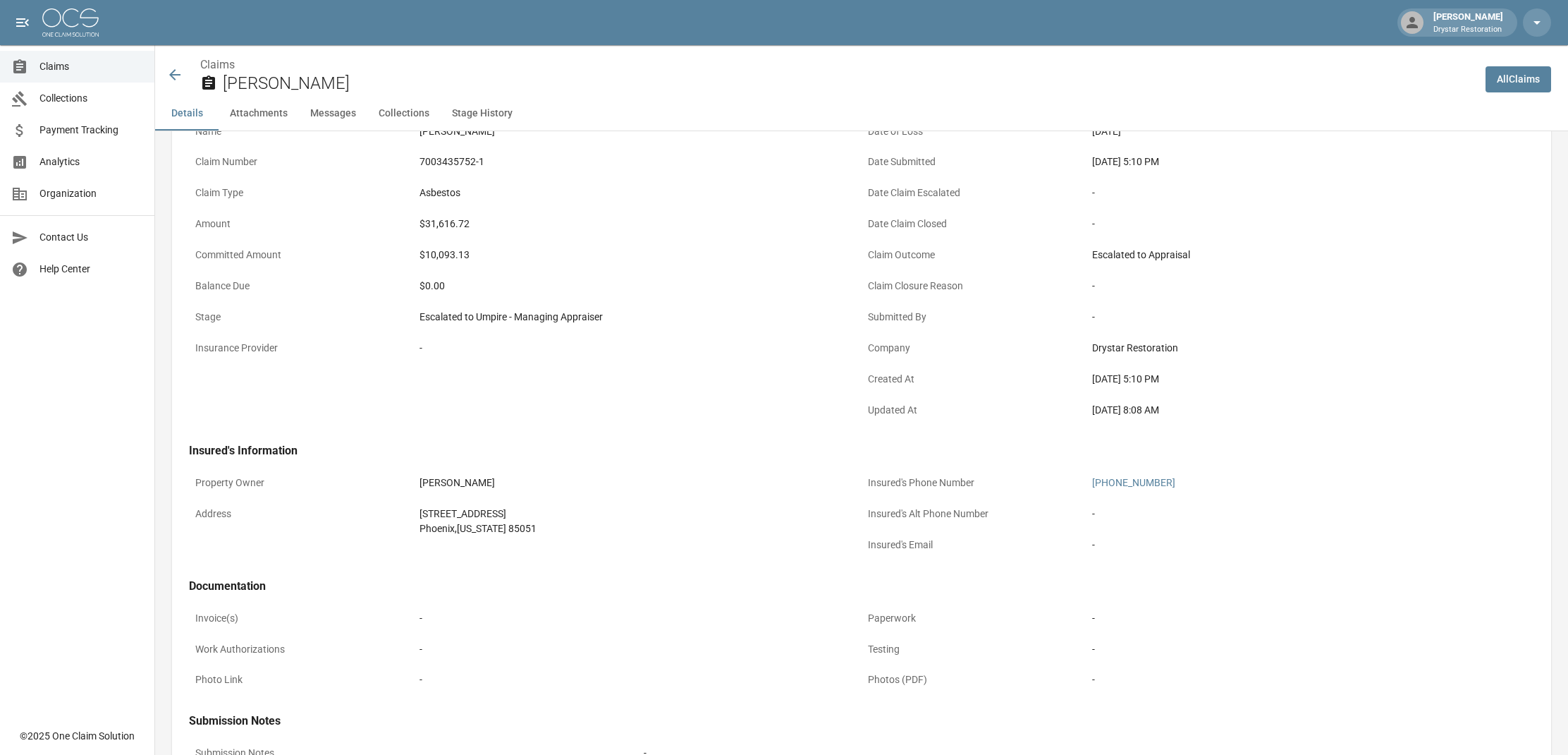
click at [189, 122] on button "Details" at bounding box center [187, 114] width 64 height 34
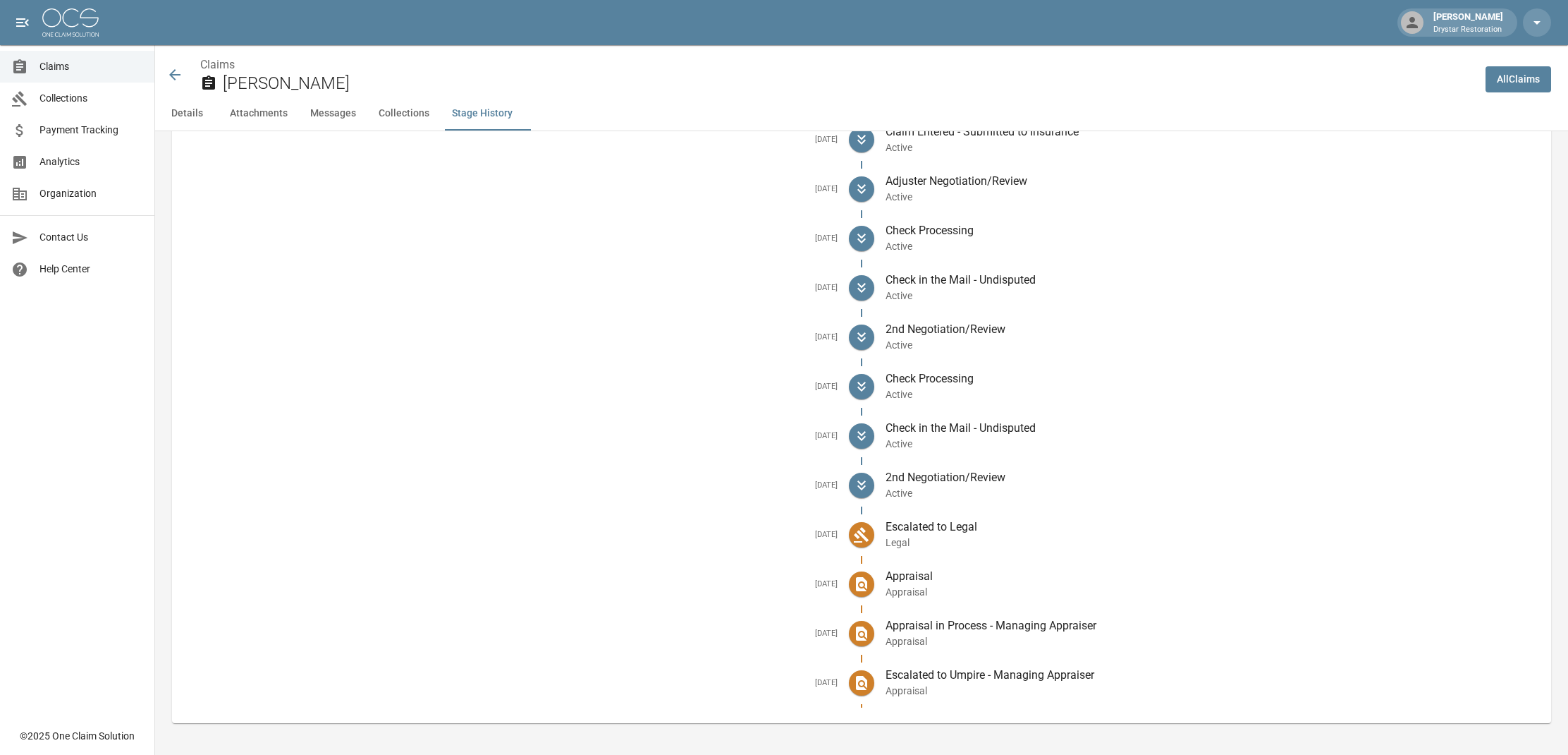
scroll to position [1880, 0]
click at [862, 629] on icon at bounding box center [862, 634] width 17 height 17
click at [861, 684] on icon at bounding box center [862, 683] width 17 height 17
click at [860, 602] on div at bounding box center [862, 584] width 25 height 49
click at [863, 547] on div at bounding box center [862, 535] width 25 height 49
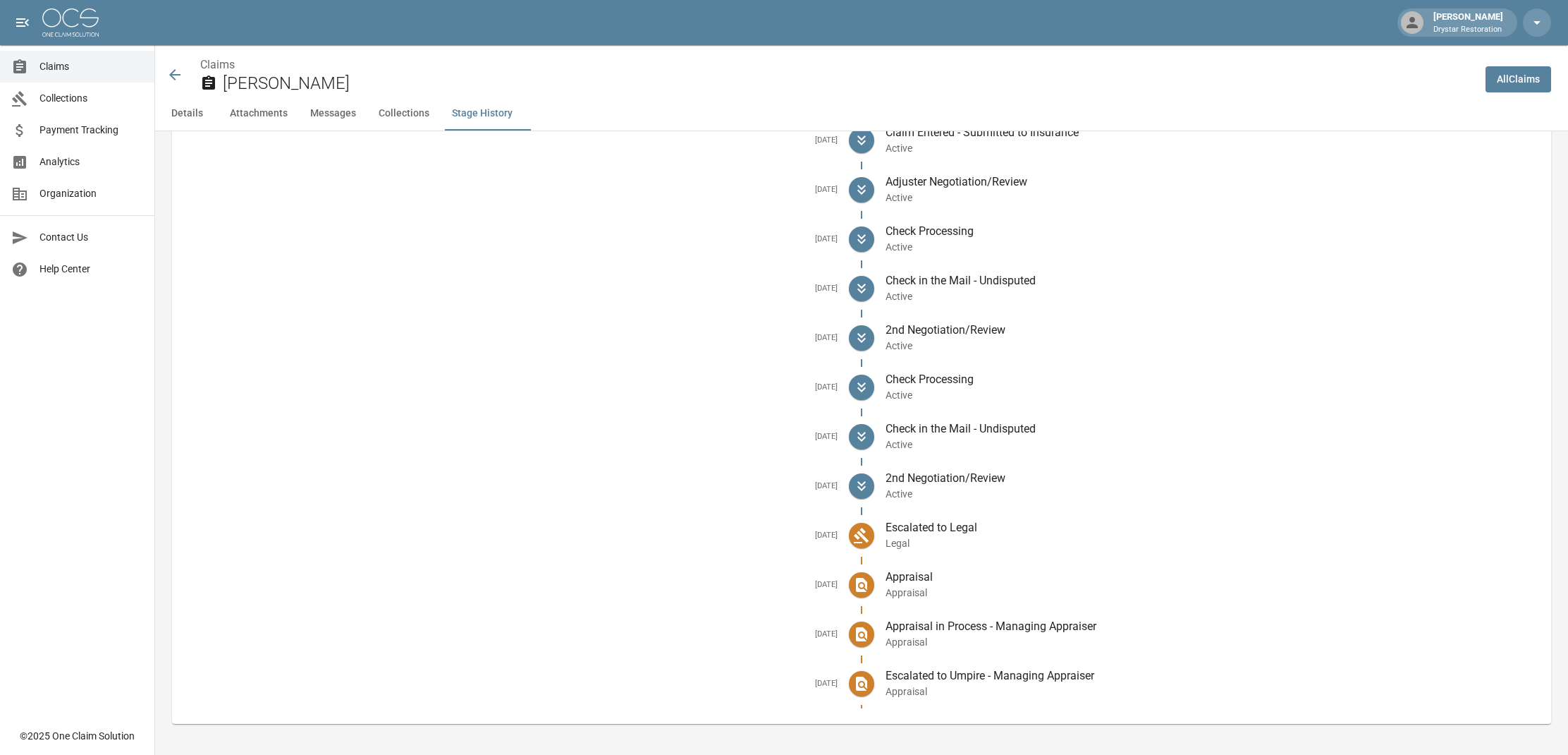
click at [863, 527] on icon at bounding box center [862, 535] width 15 height 15
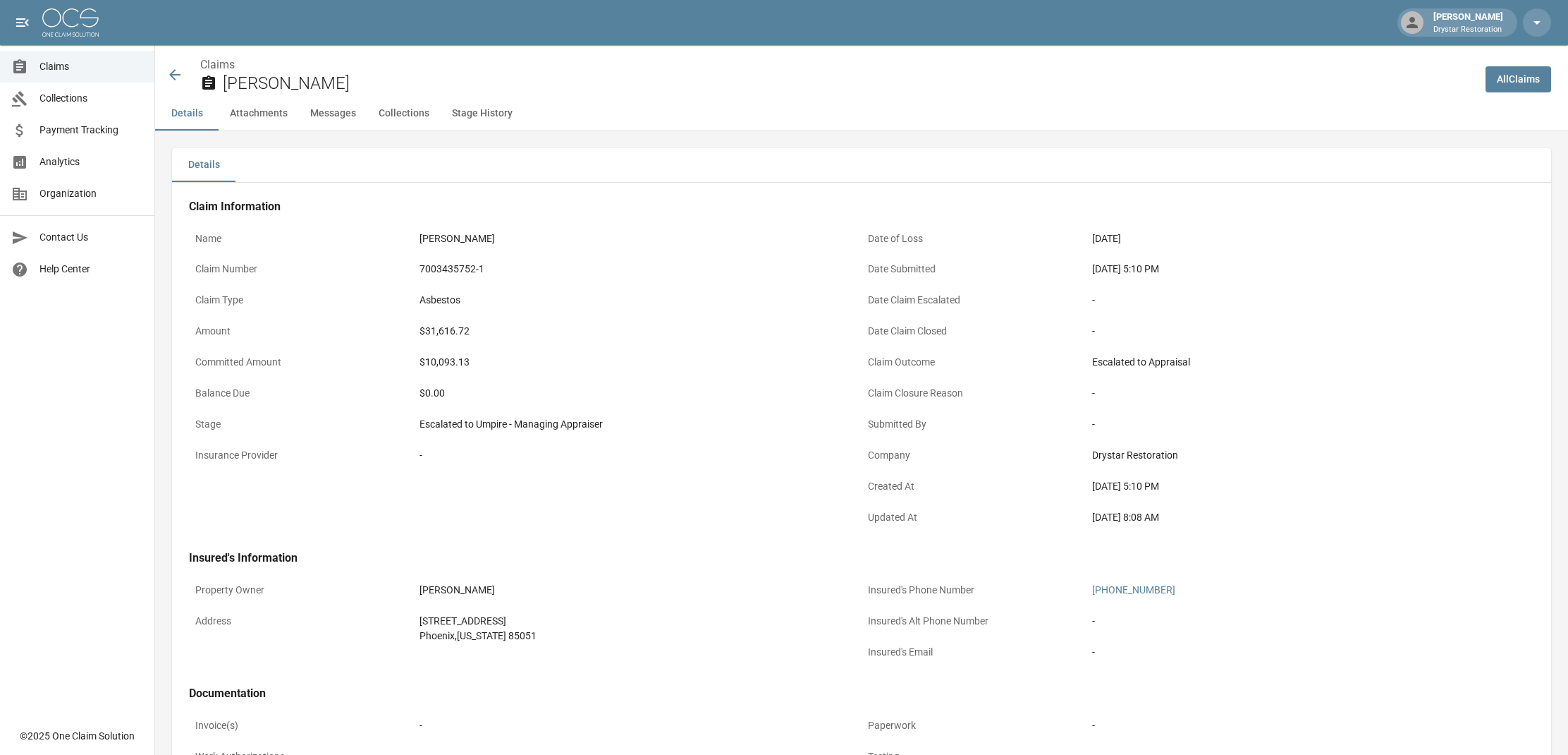
scroll to position [0, 0]
click at [404, 120] on button "Collections" at bounding box center [404, 114] width 73 height 34
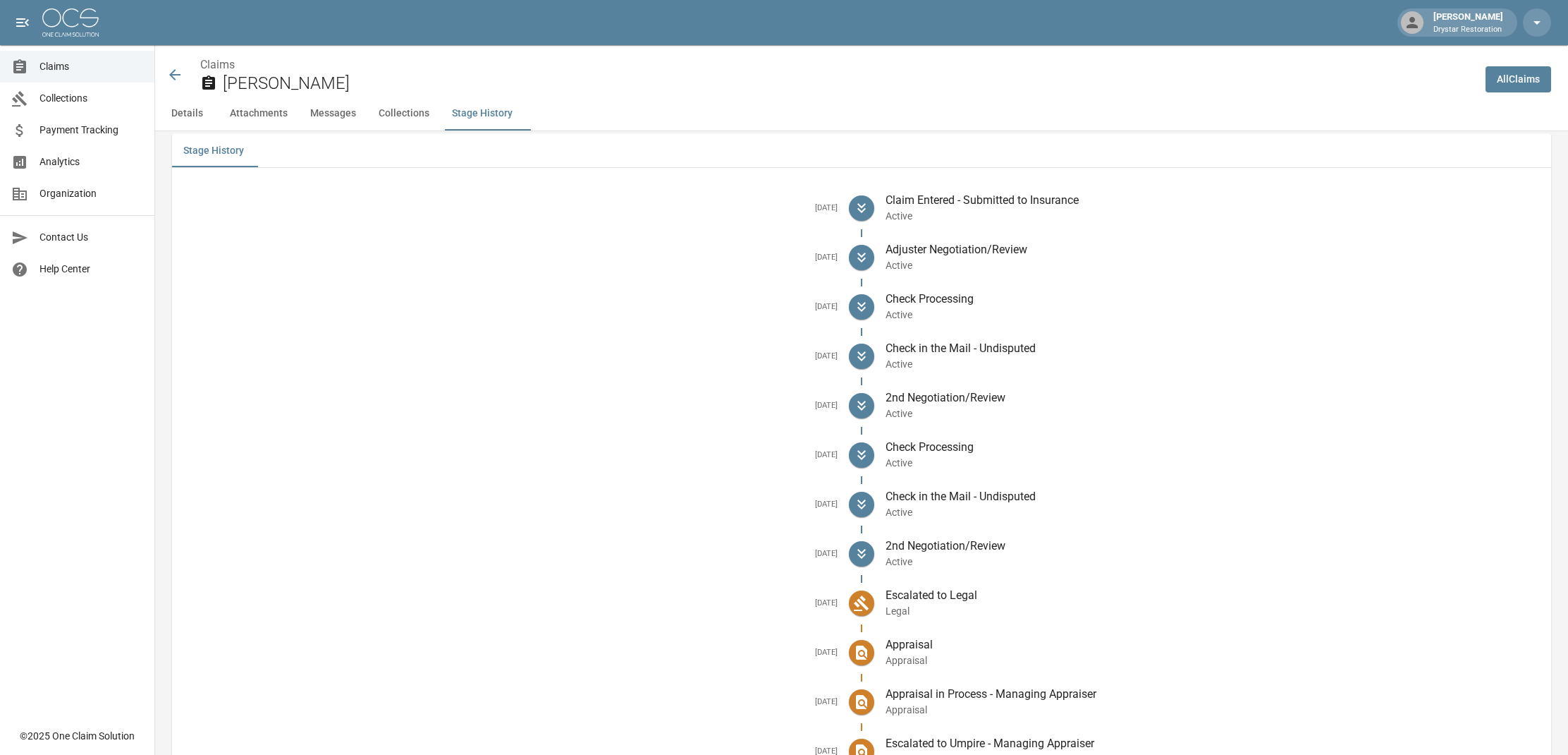
scroll to position [1785, 0]
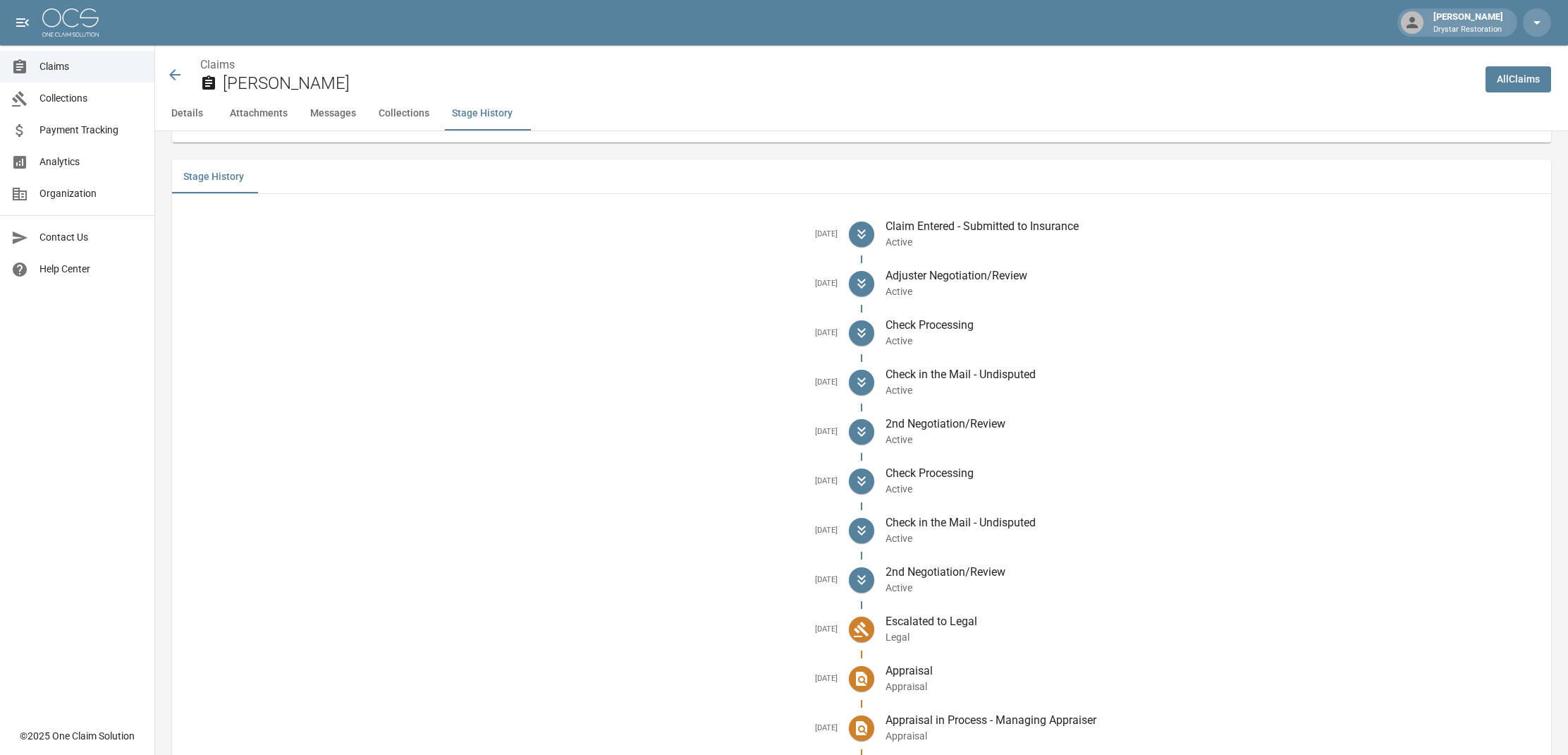
click at [394, 111] on button "Collections" at bounding box center [404, 114] width 73 height 34
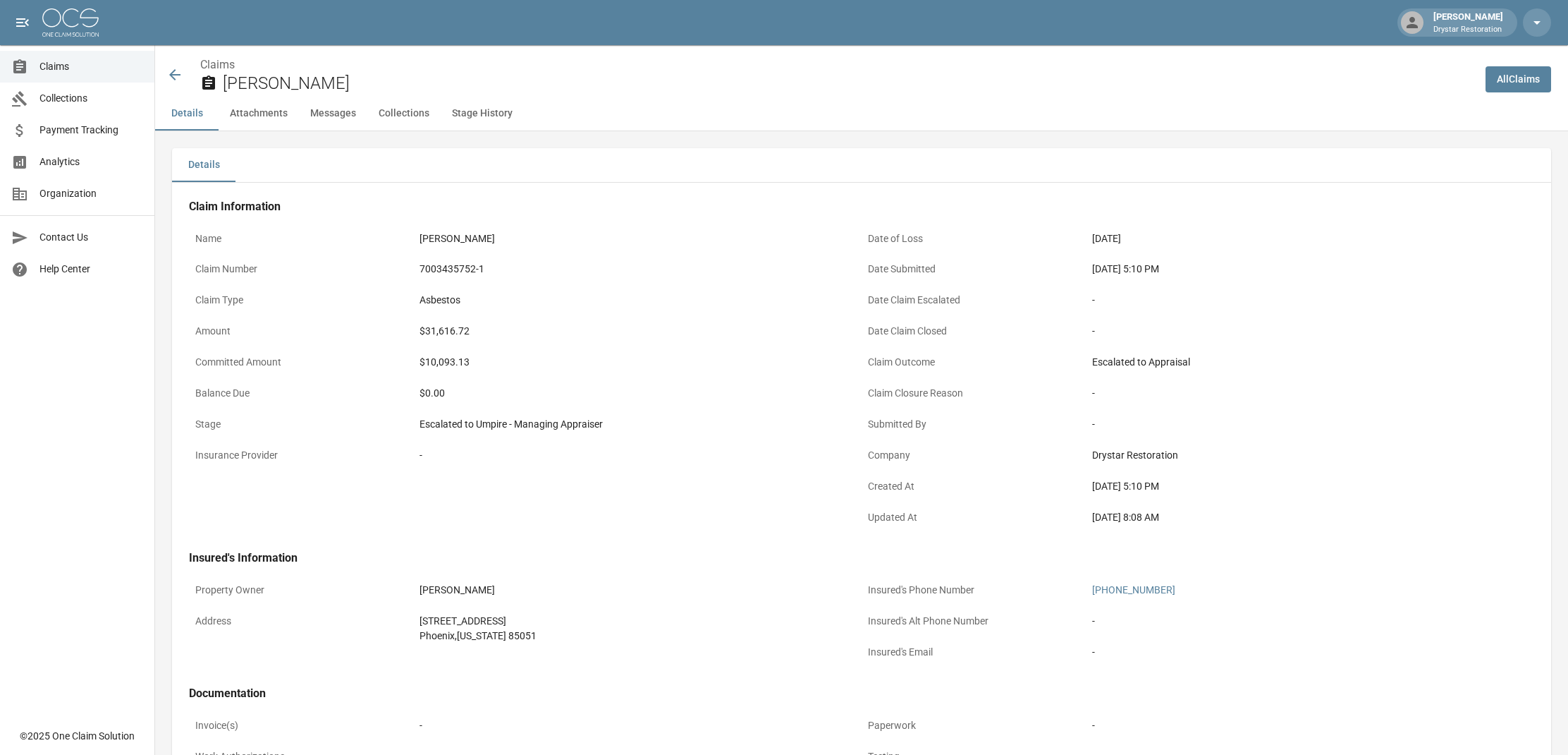
scroll to position [0, 0]
click at [48, 73] on span "Claims" at bounding box center [91, 66] width 103 height 15
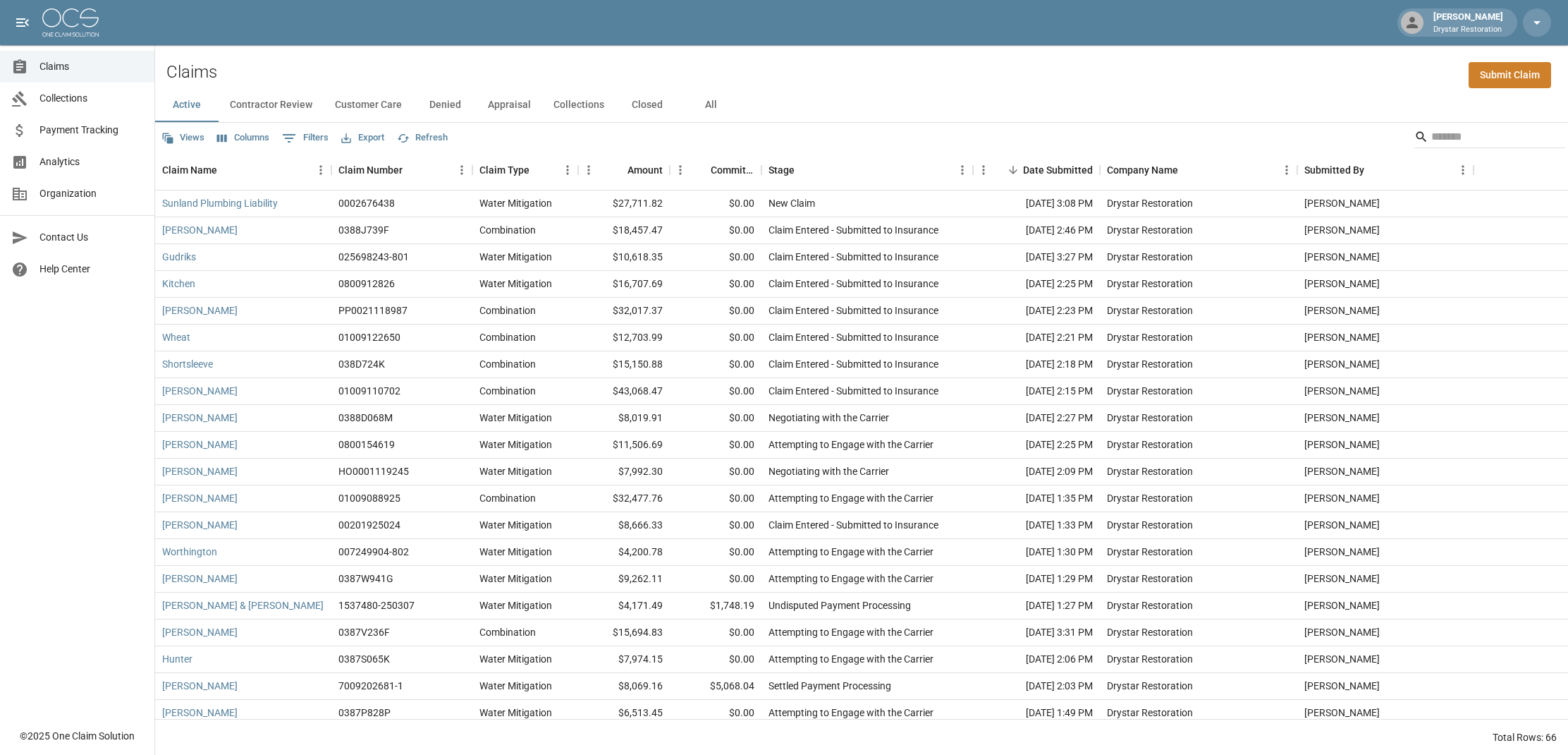
click at [79, 165] on span "Analytics" at bounding box center [91, 161] width 103 height 15
